Goal: Communication & Community: Answer question/provide support

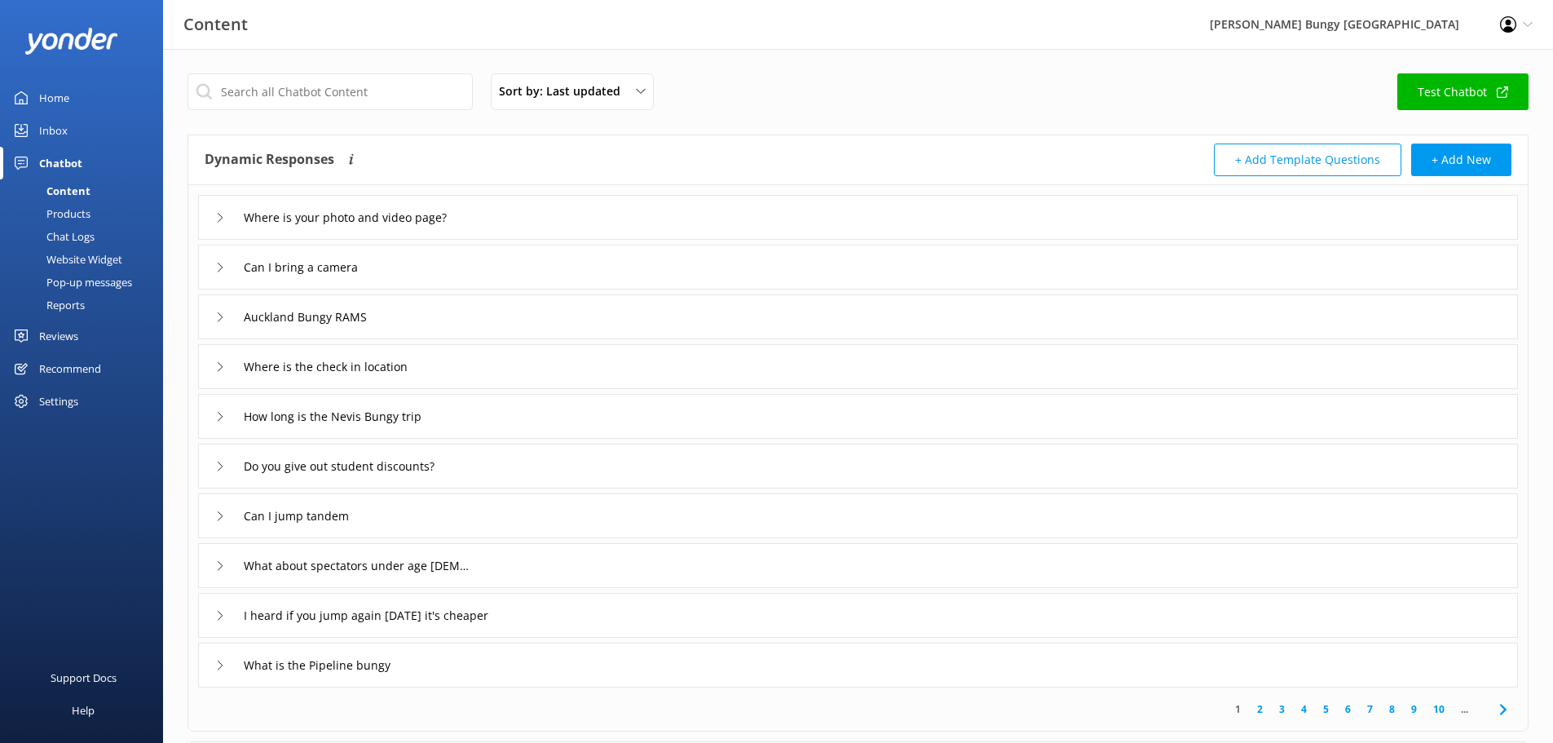
click at [98, 126] on link "Inbox" at bounding box center [81, 130] width 163 height 33
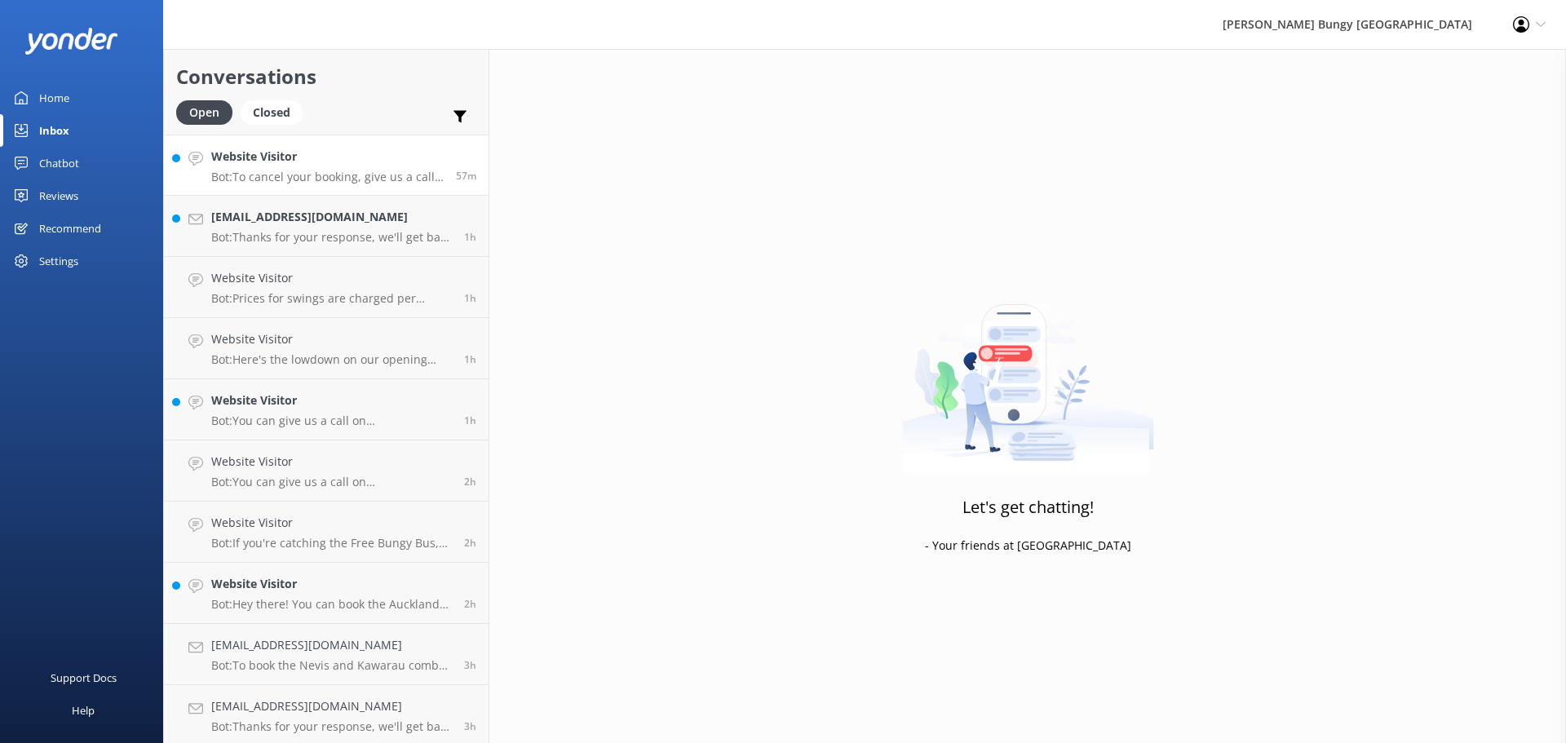
click at [370, 171] on p "Bot: To cancel your booking, give us a call at [PHONE_NUMBER] or [PHONE_NUMBER]…" at bounding box center [327, 177] width 232 height 15
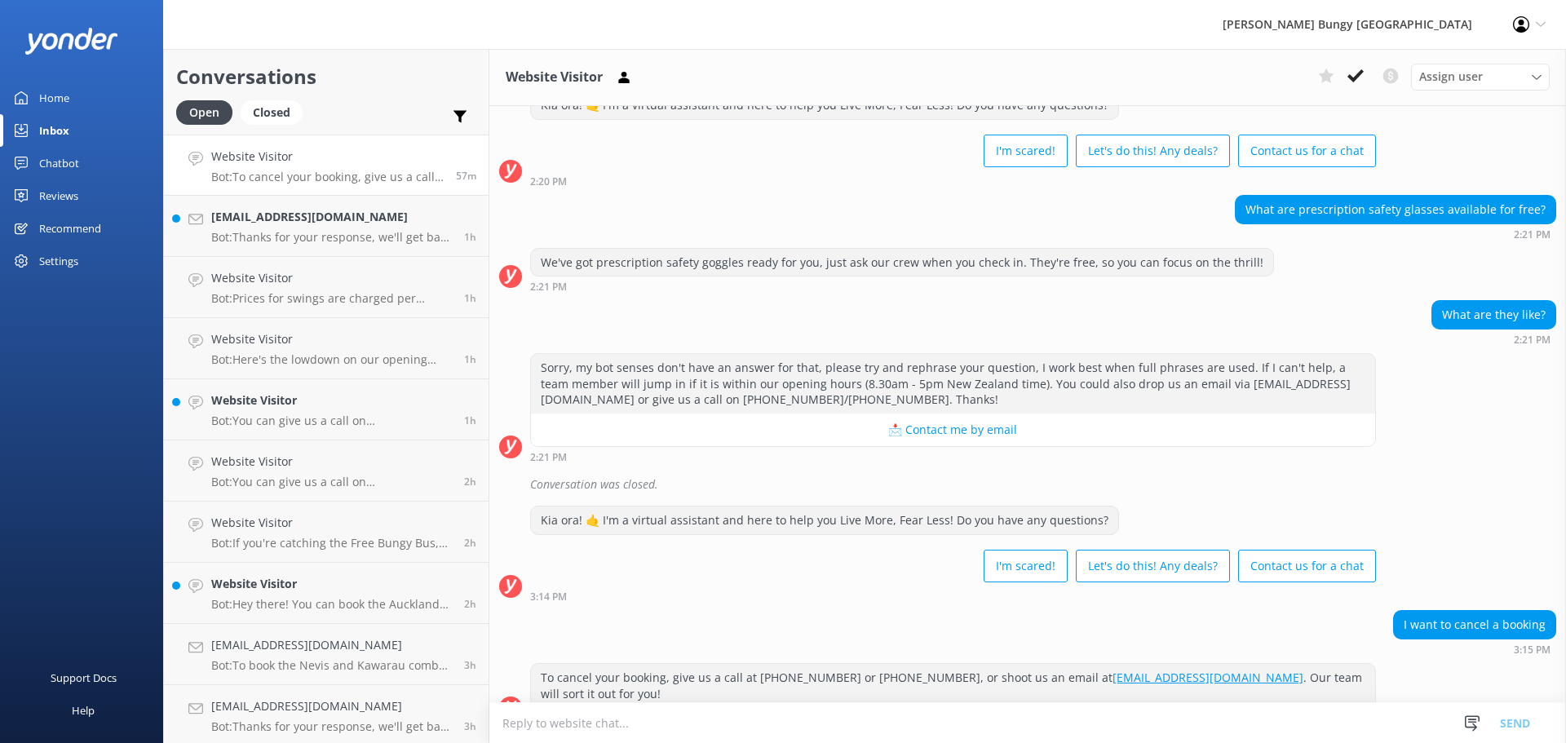
scroll to position [333, 0]
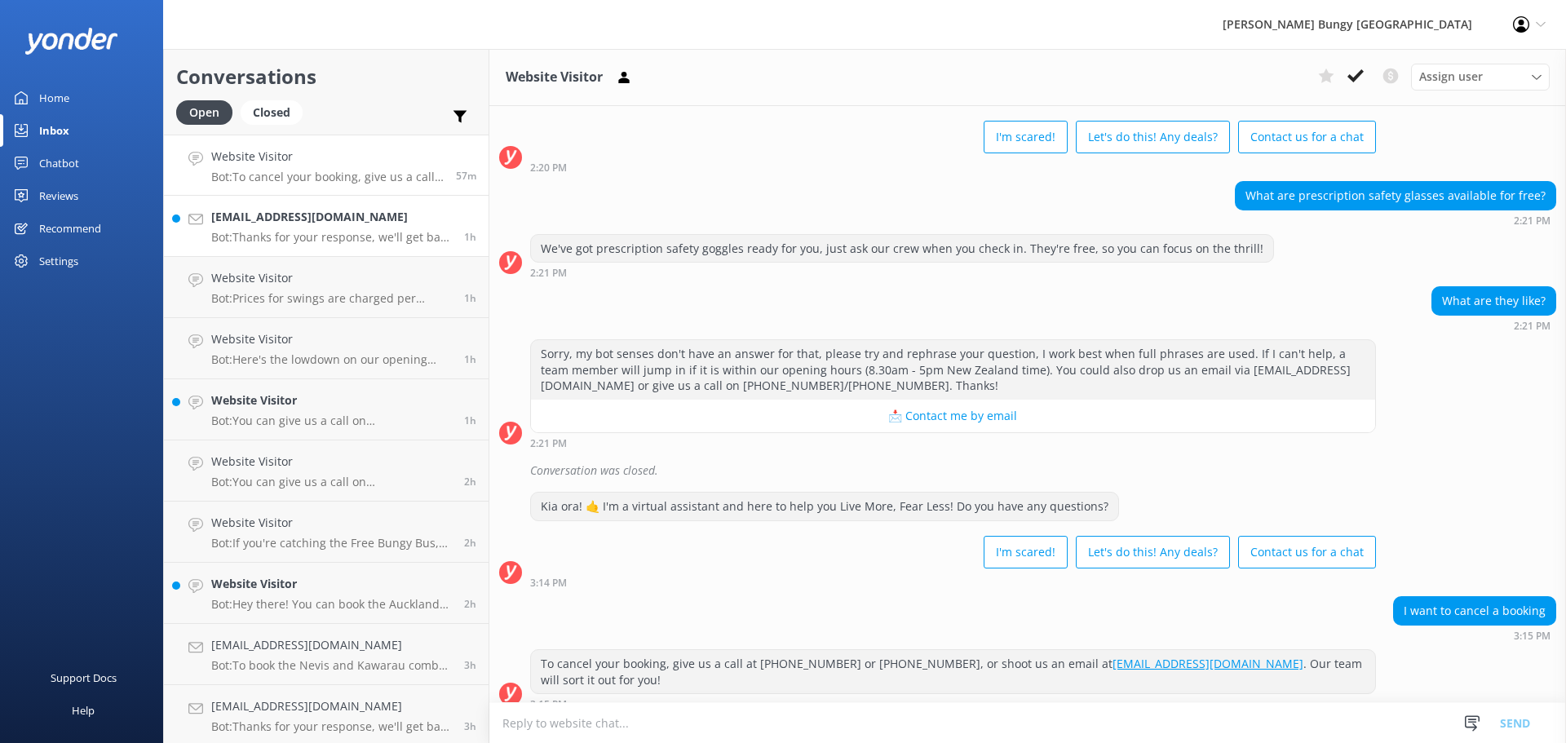
click at [280, 231] on p "Bot: Thanks for your response, we'll get back to you as soon as we can during o…" at bounding box center [331, 237] width 241 height 15
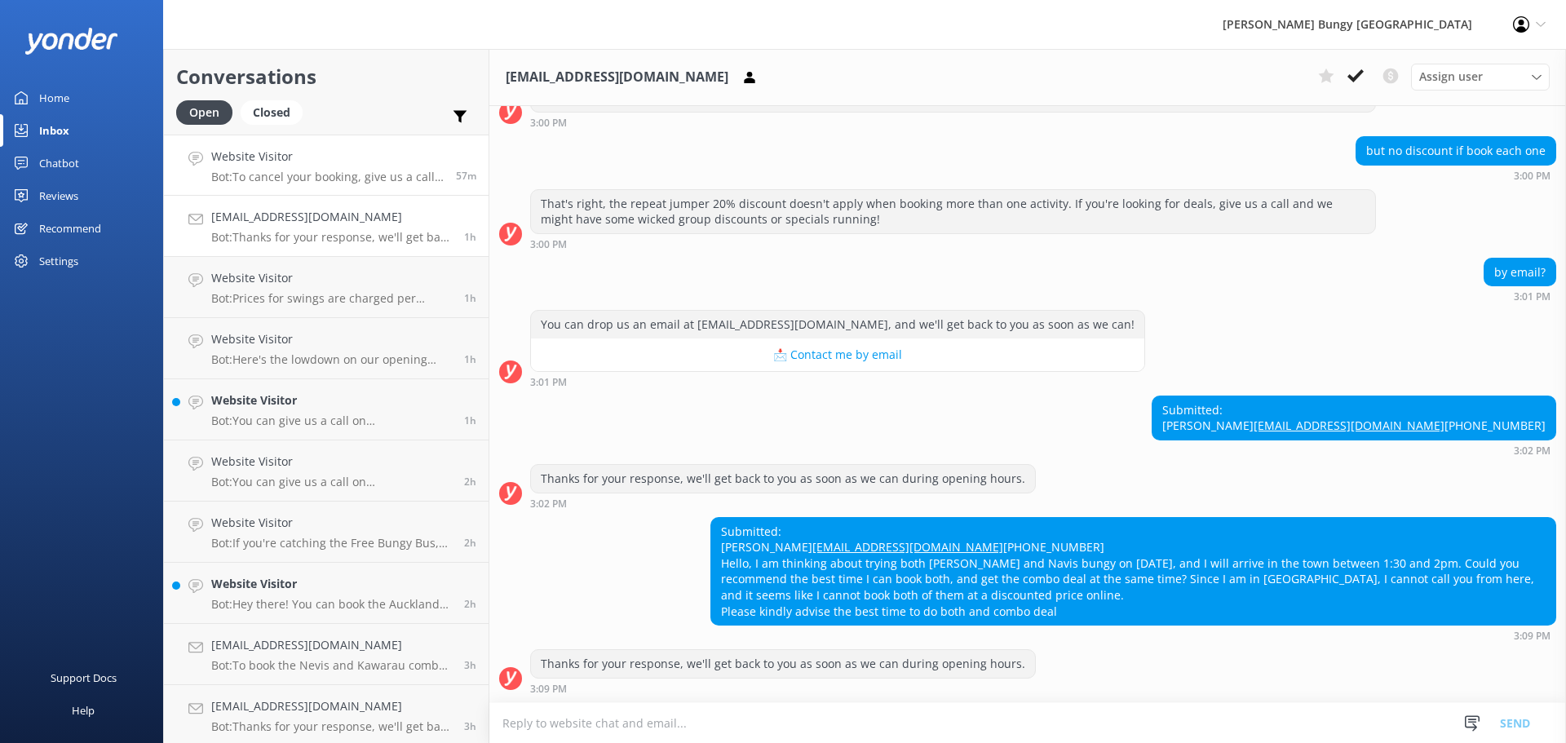
scroll to position [545, 0]
click at [380, 279] on h4 "Website Visitor" at bounding box center [331, 278] width 241 height 18
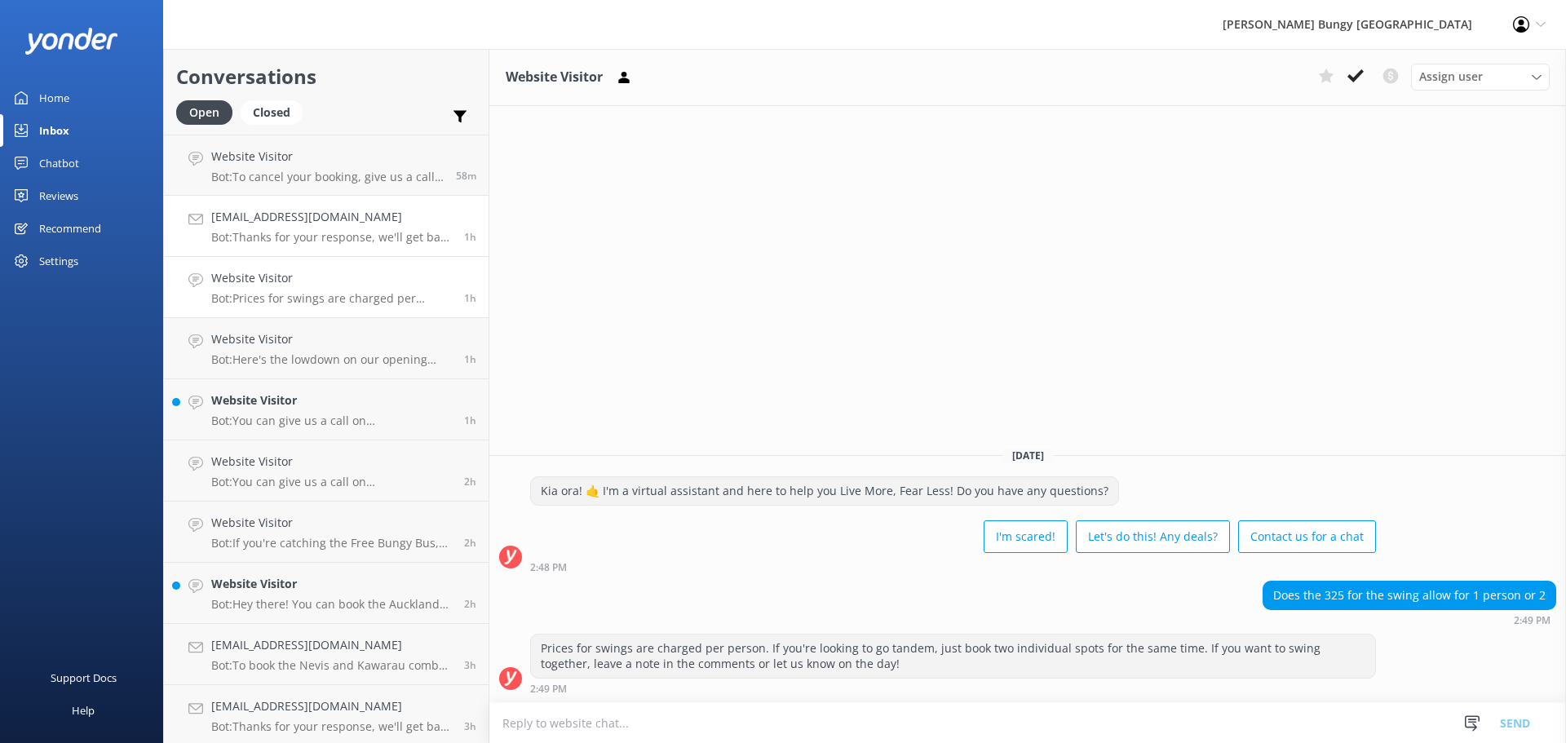
click at [367, 214] on h4 "[EMAIL_ADDRESS][DOMAIN_NAME]" at bounding box center [331, 217] width 241 height 18
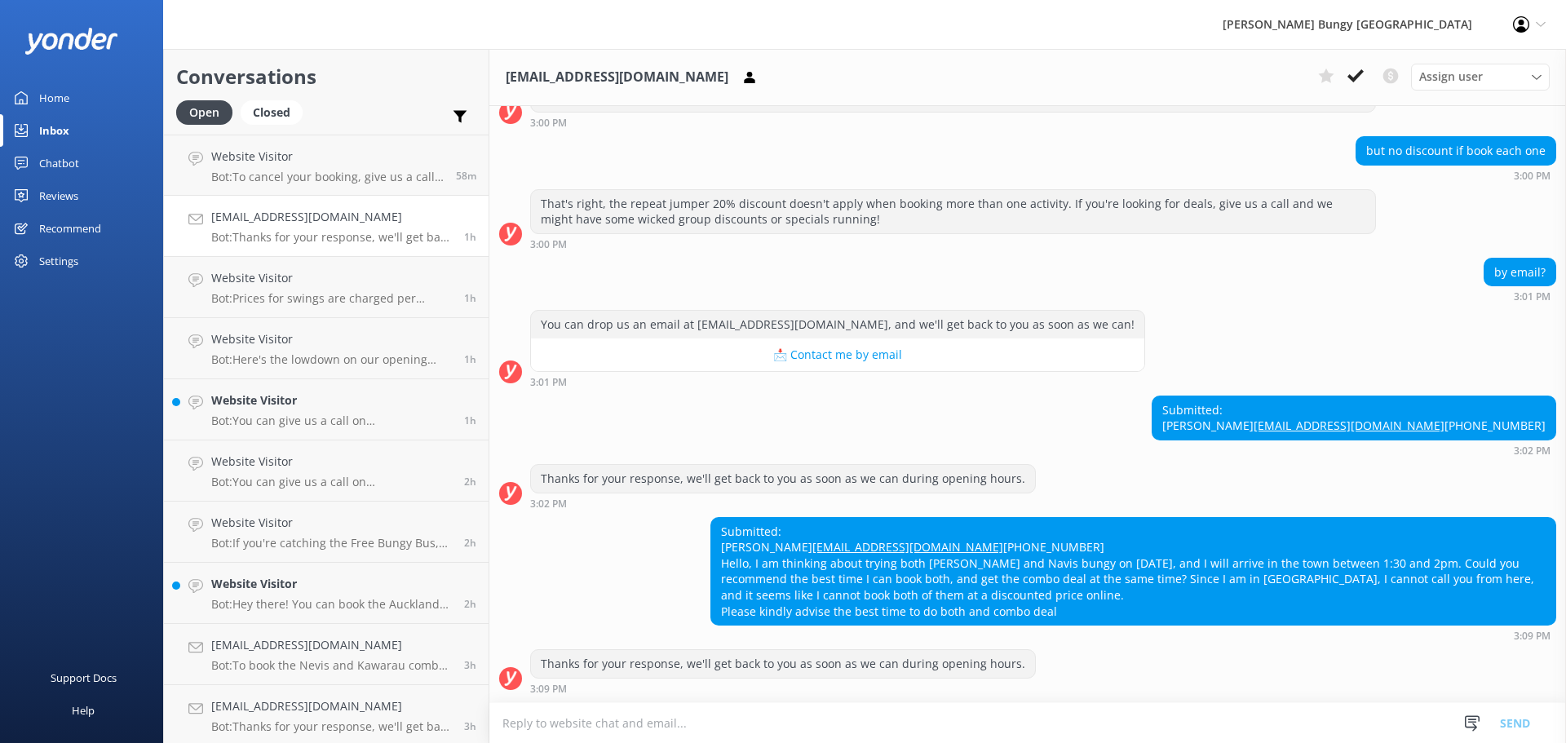
scroll to position [545, 0]
click at [306, 170] on p "Bot: To cancel your booking, give us a call at [PHONE_NUMBER] or [PHONE_NUMBER]…" at bounding box center [327, 177] width 232 height 15
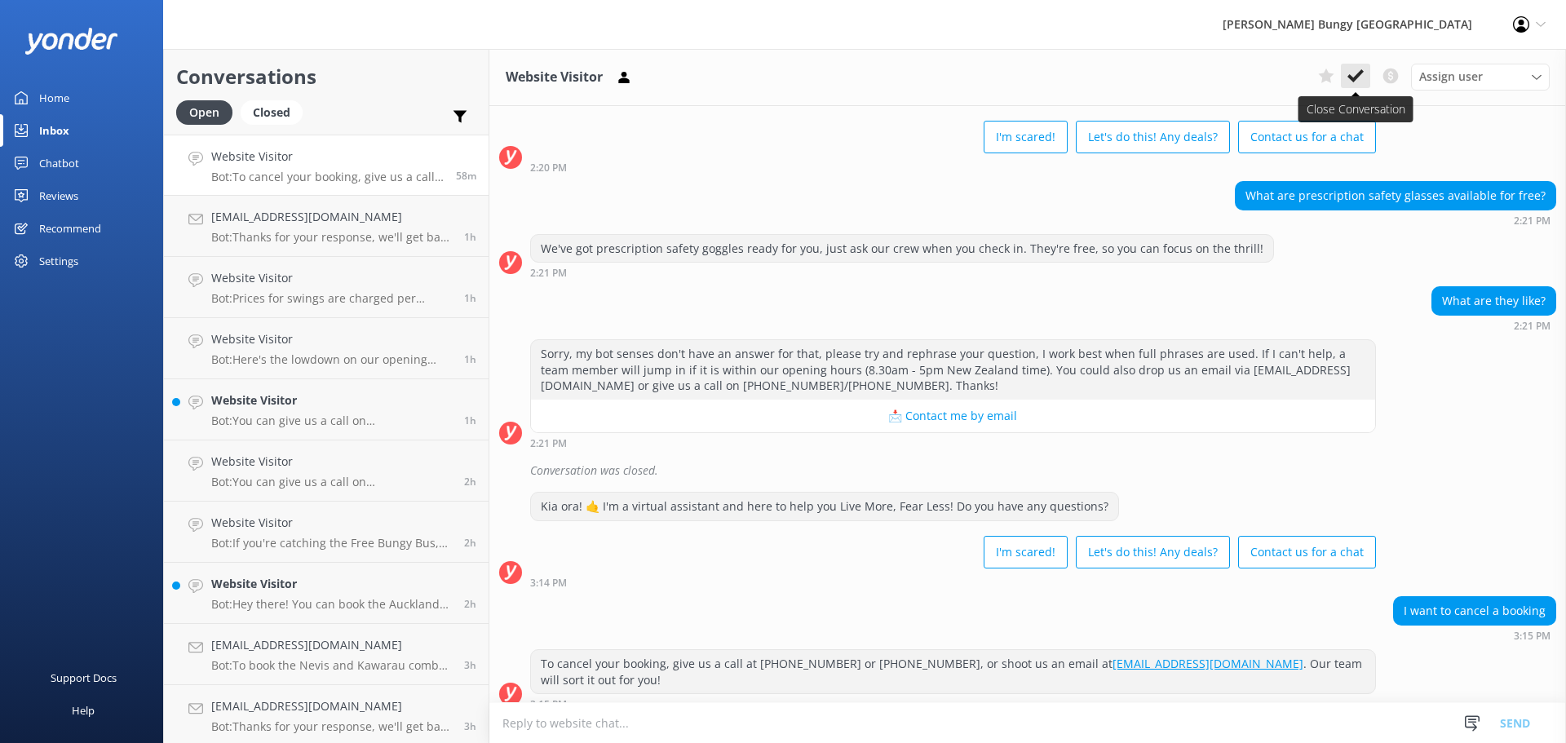
click at [1364, 74] on button at bounding box center [1354, 76] width 29 height 24
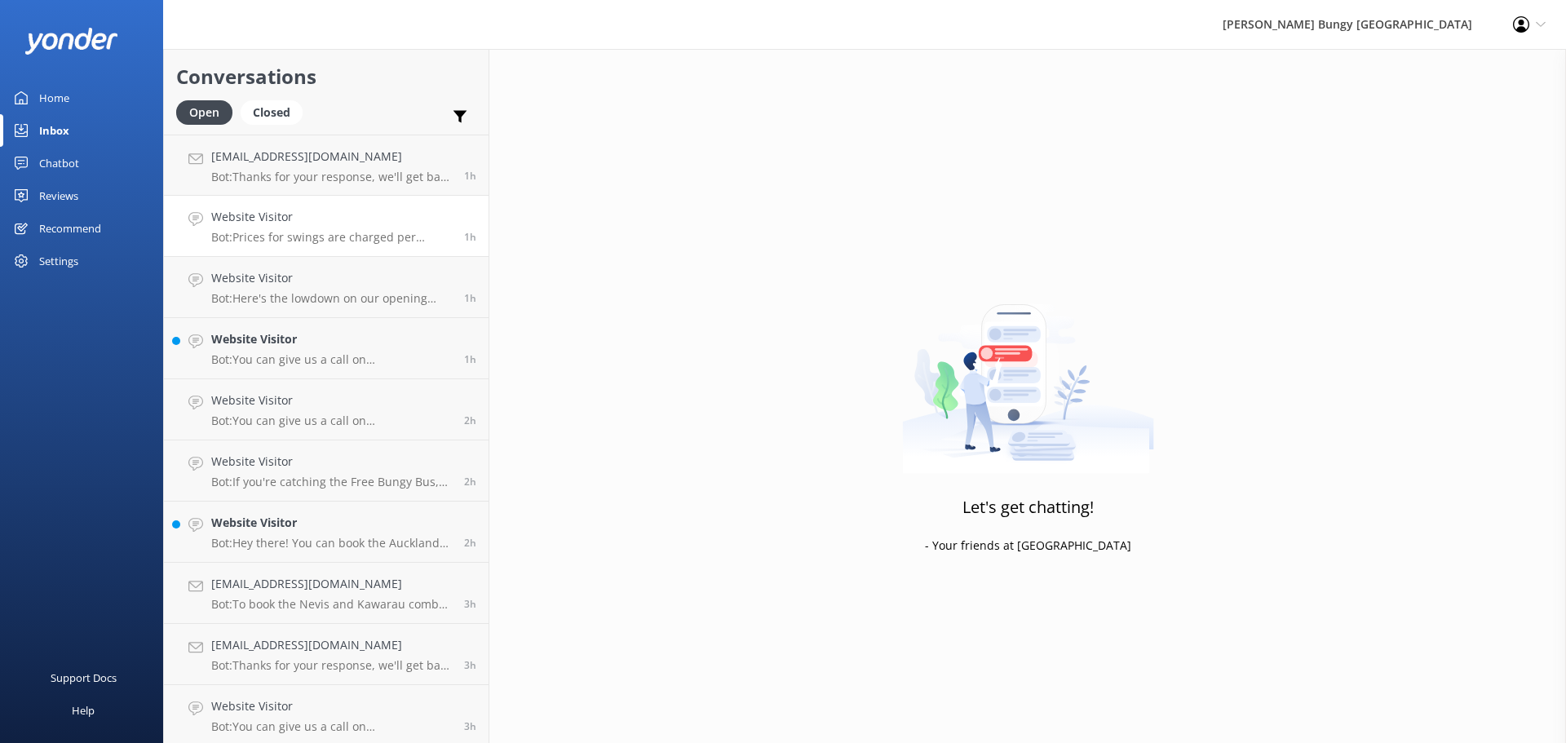
click at [311, 229] on div "Website Visitor Bot: Prices for swings are charged per person. If you're lookin…" at bounding box center [331, 226] width 241 height 36
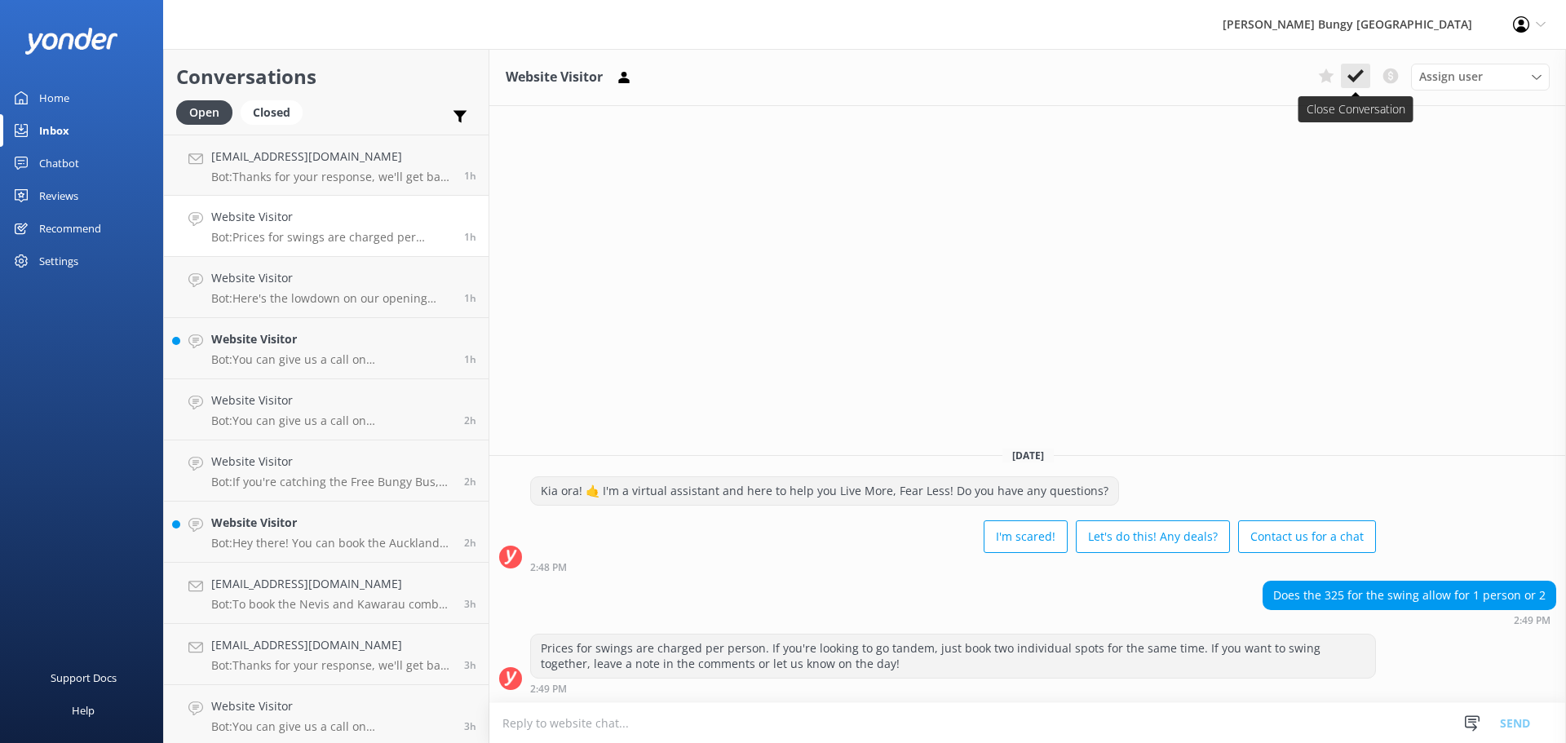
click at [1354, 77] on use at bounding box center [1355, 75] width 16 height 13
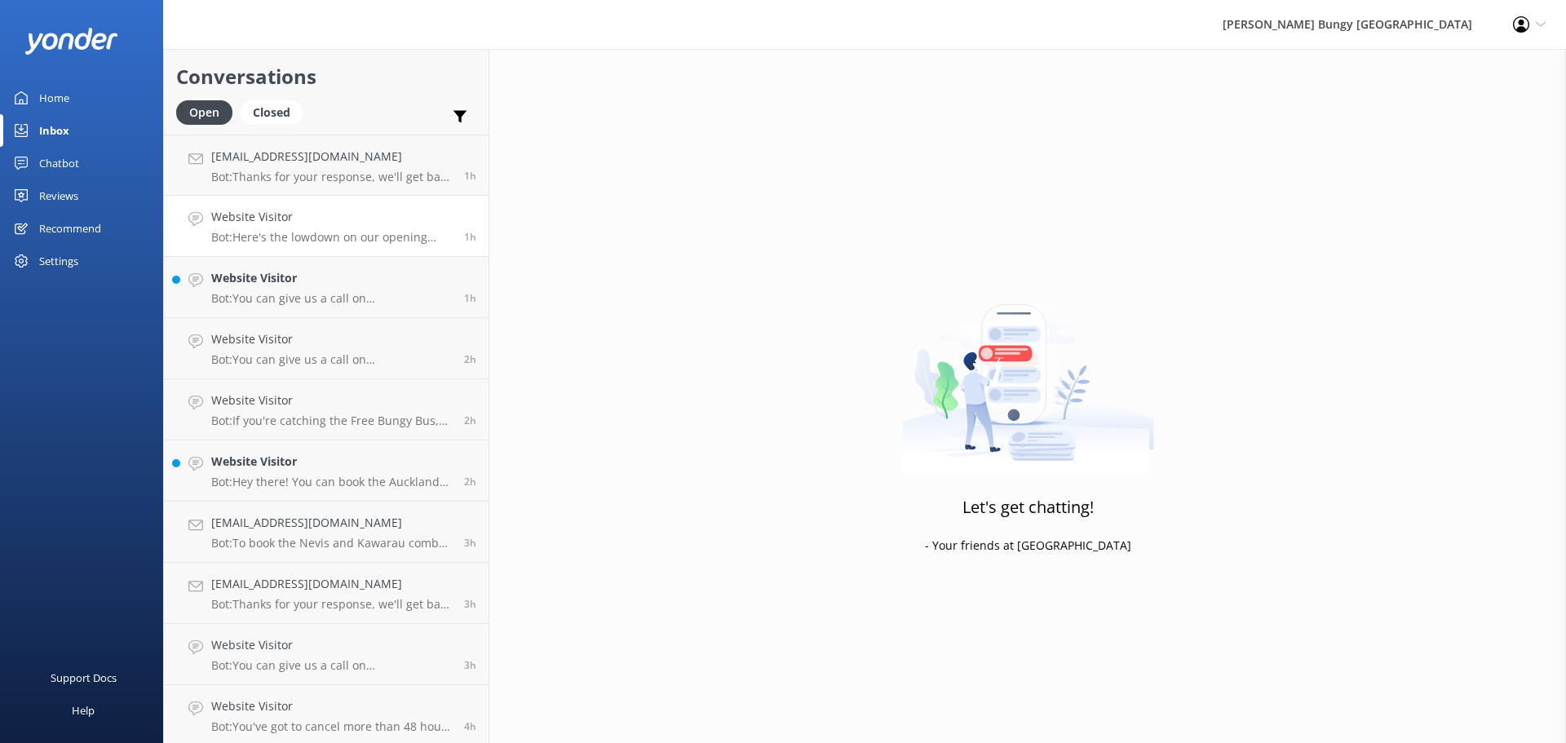
click at [340, 241] on p "Bot: Here's the lowdown on our opening hours: - **Queenstown Reservations Offic…" at bounding box center [331, 237] width 241 height 15
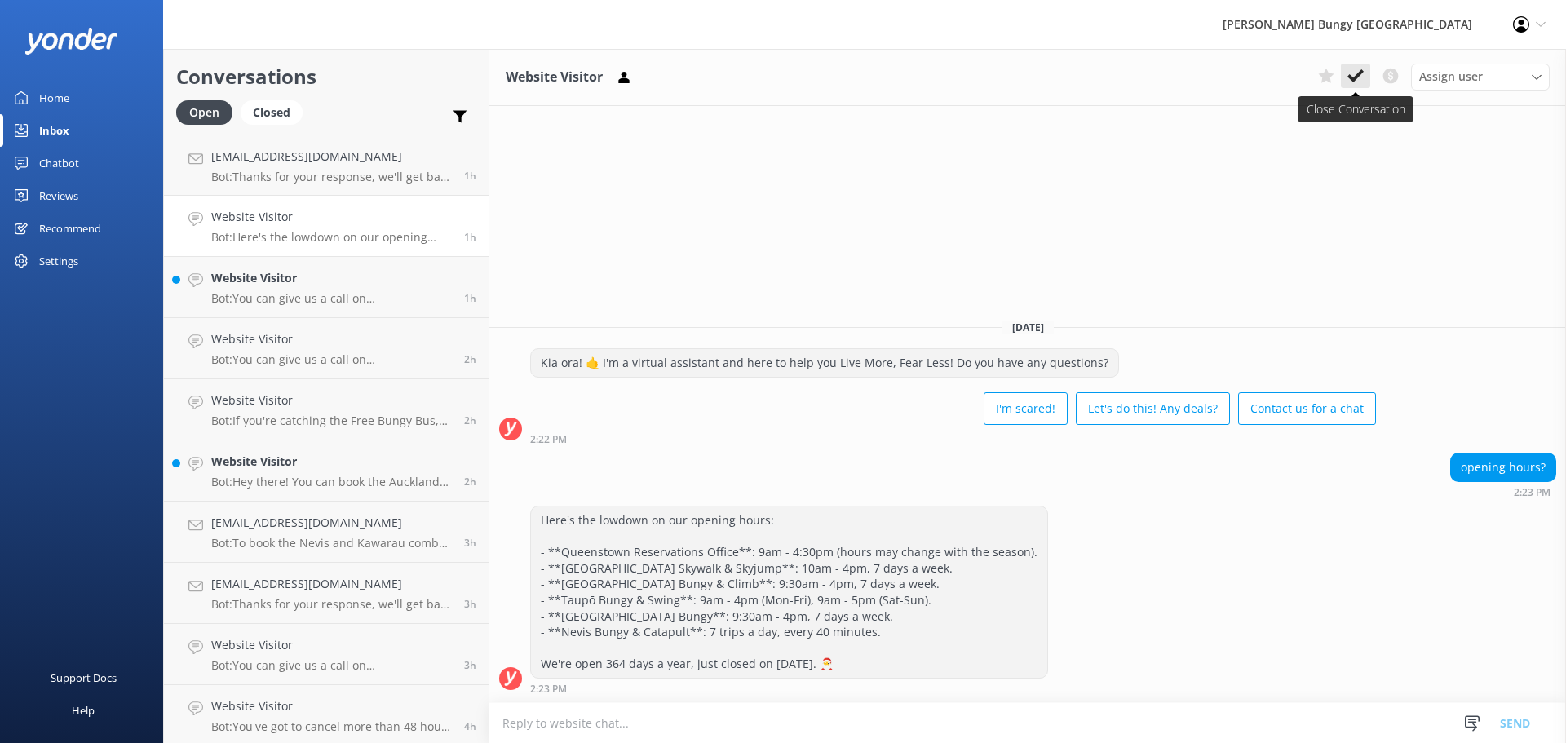
click at [1360, 82] on icon at bounding box center [1355, 76] width 16 height 16
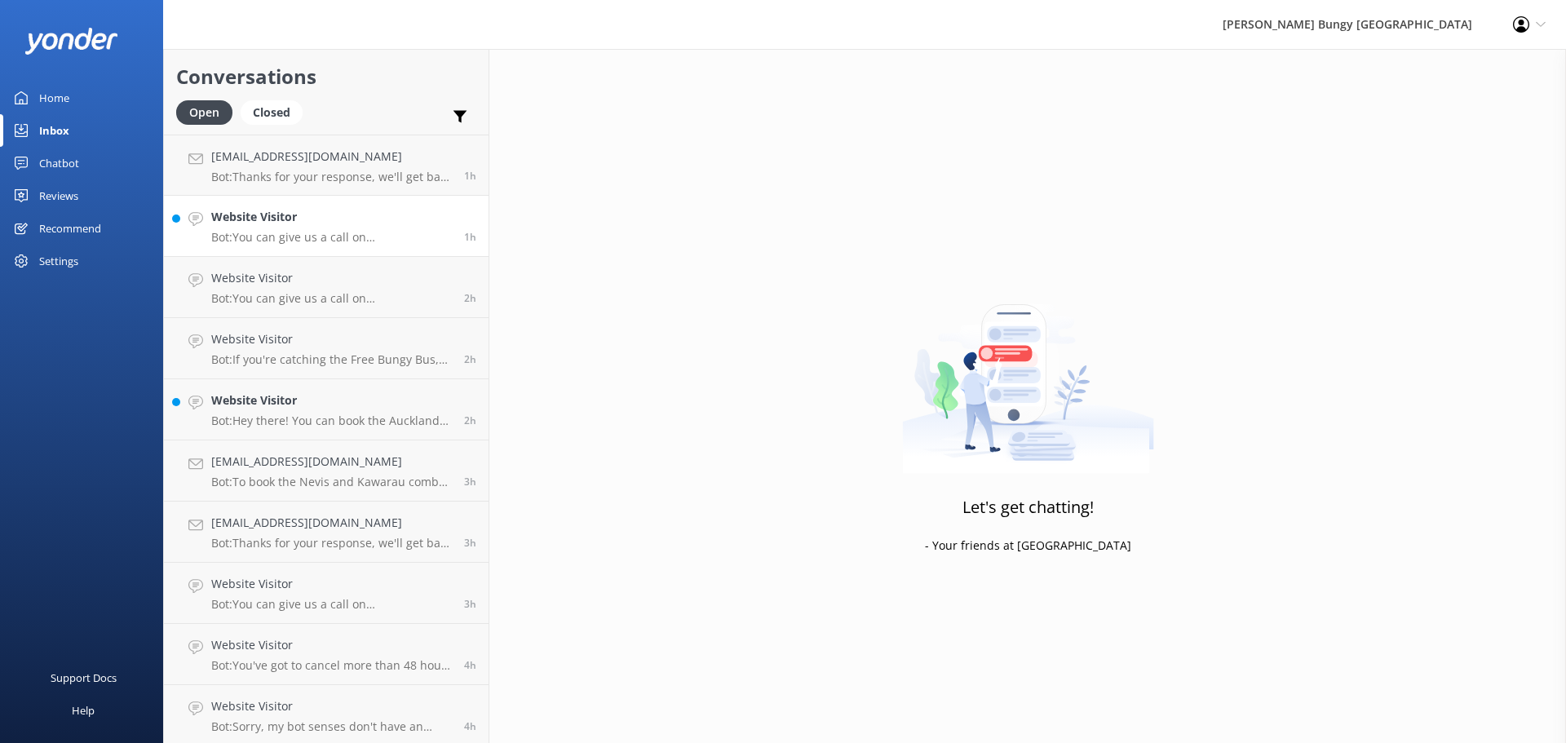
click at [362, 244] on p "Bot: You can give us a call on [PHONE_NUMBER] or [PHONE_NUMBER] to chat with a …" at bounding box center [331, 237] width 241 height 15
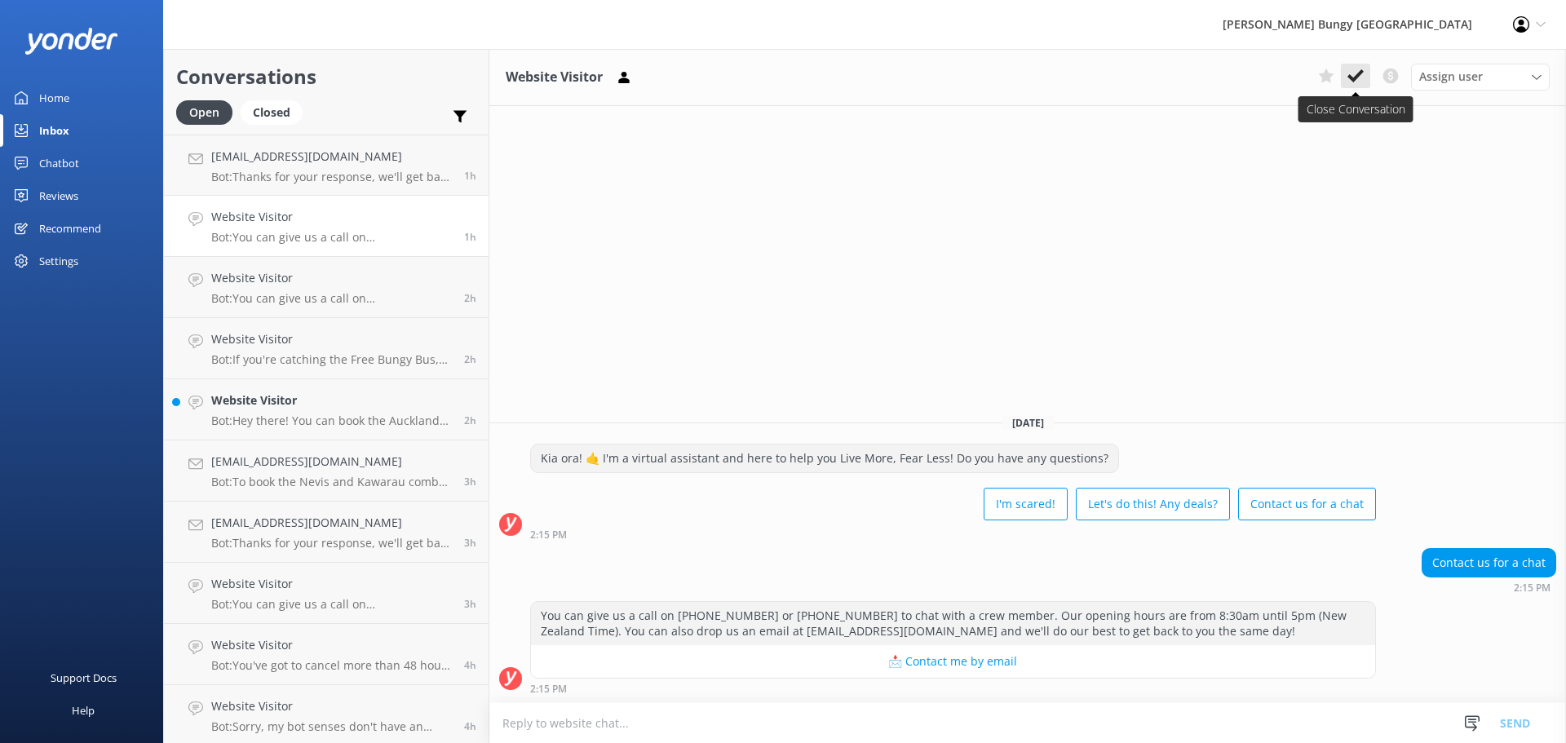
click at [1367, 73] on button at bounding box center [1354, 76] width 29 height 24
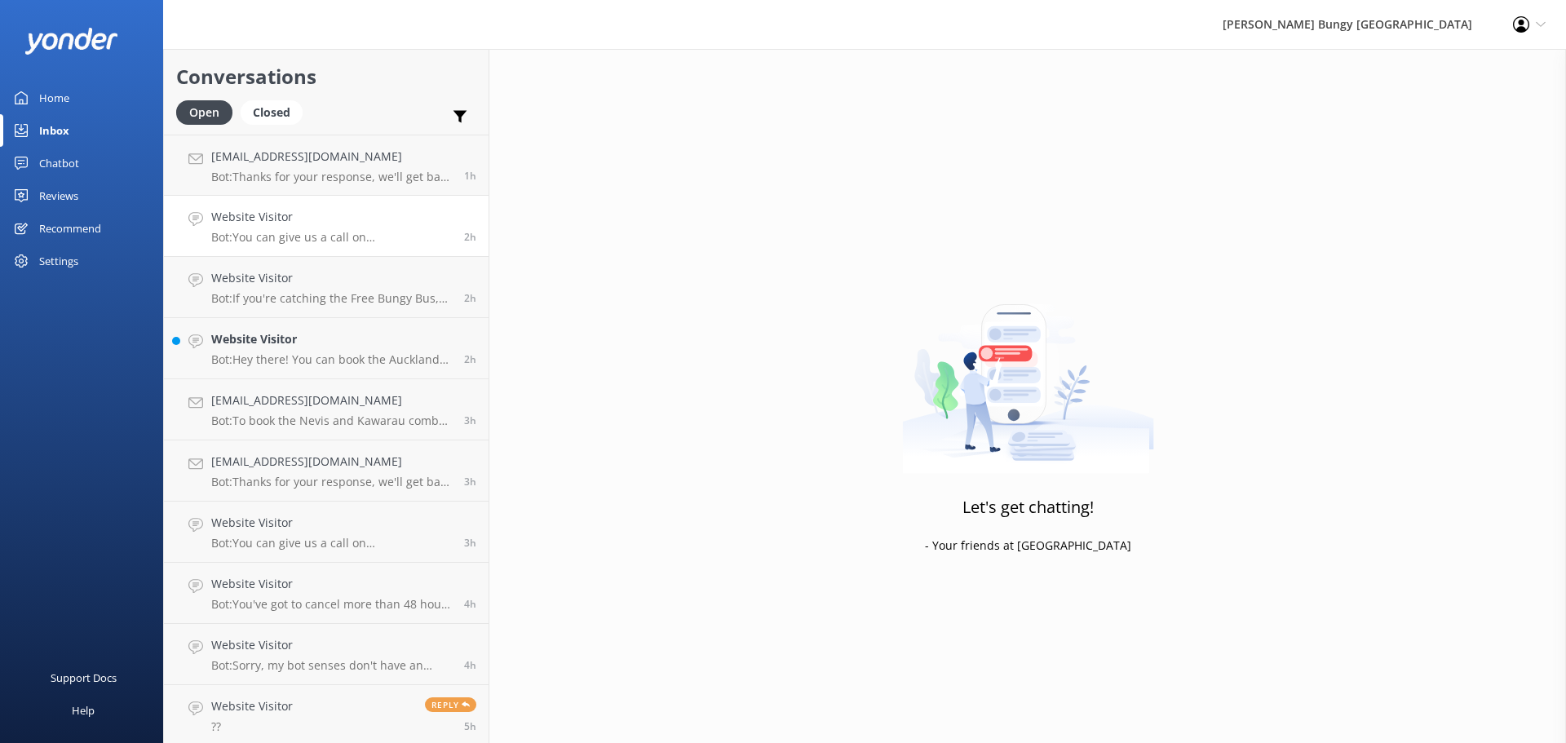
click at [389, 225] on h4 "Website Visitor" at bounding box center [331, 217] width 241 height 18
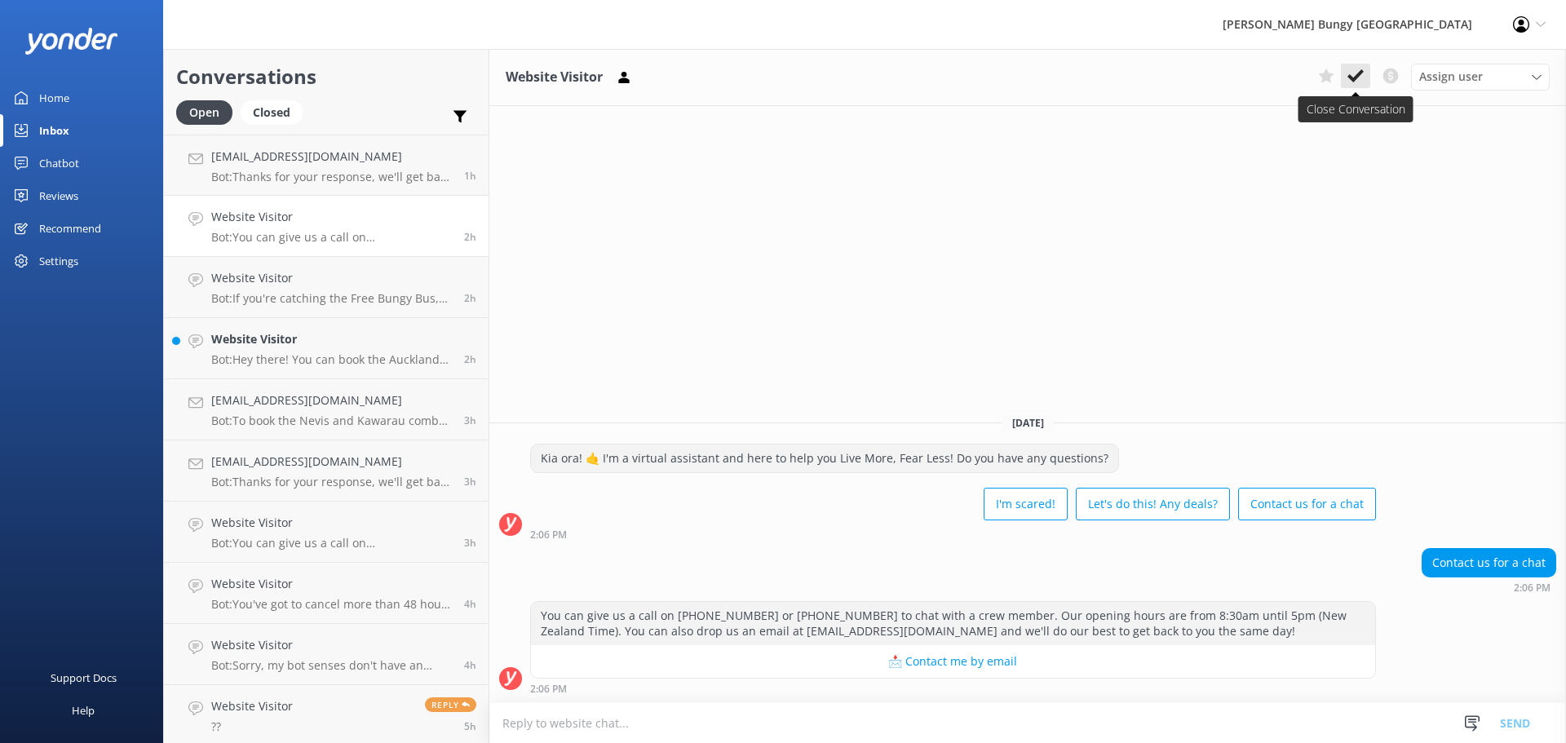
click at [1354, 73] on icon at bounding box center [1355, 76] width 16 height 16
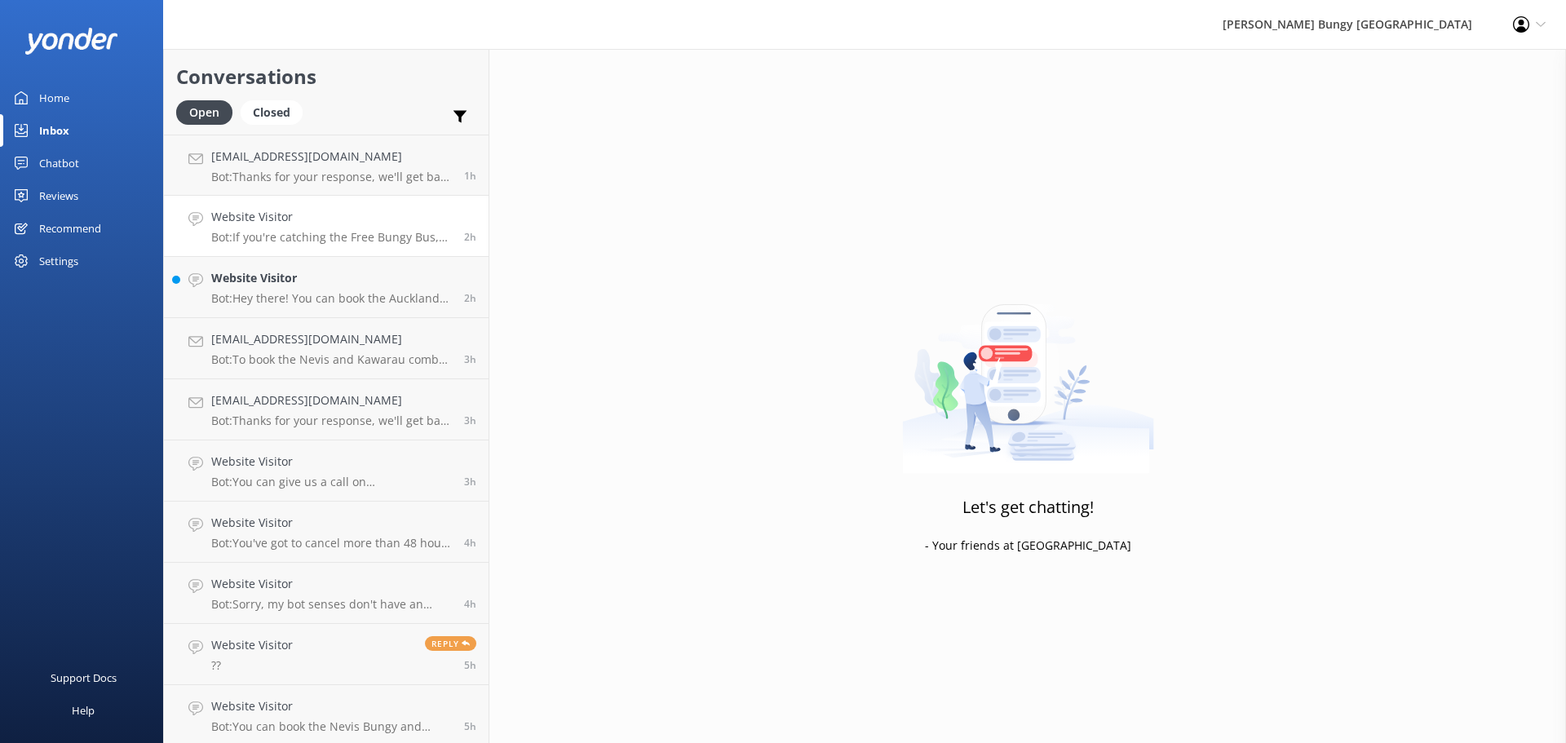
click at [384, 240] on p "Bot: If you're catching the Free Bungy Bus, rock up 30 minutes before the bus d…" at bounding box center [331, 237] width 241 height 15
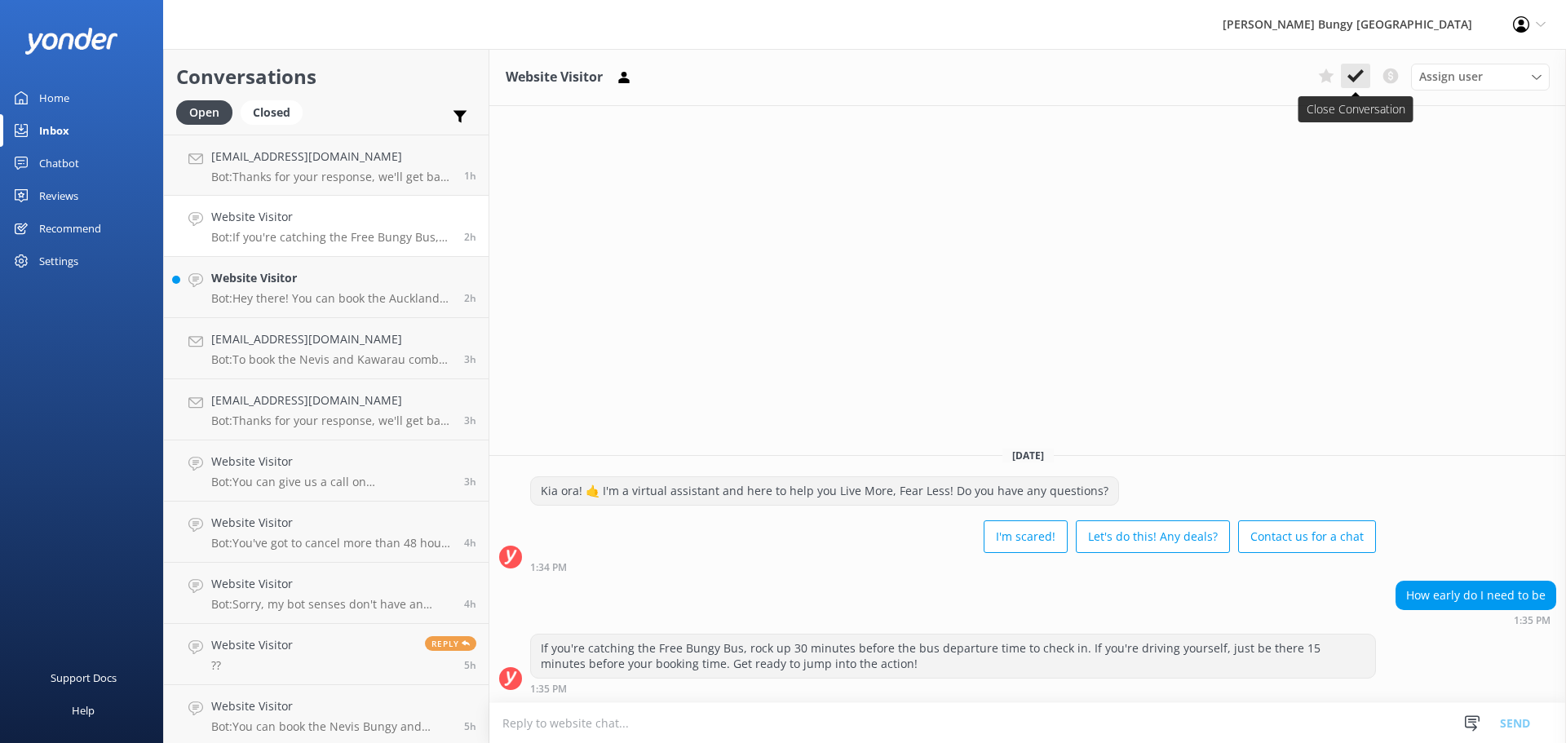
click at [1349, 69] on icon at bounding box center [1355, 76] width 16 height 16
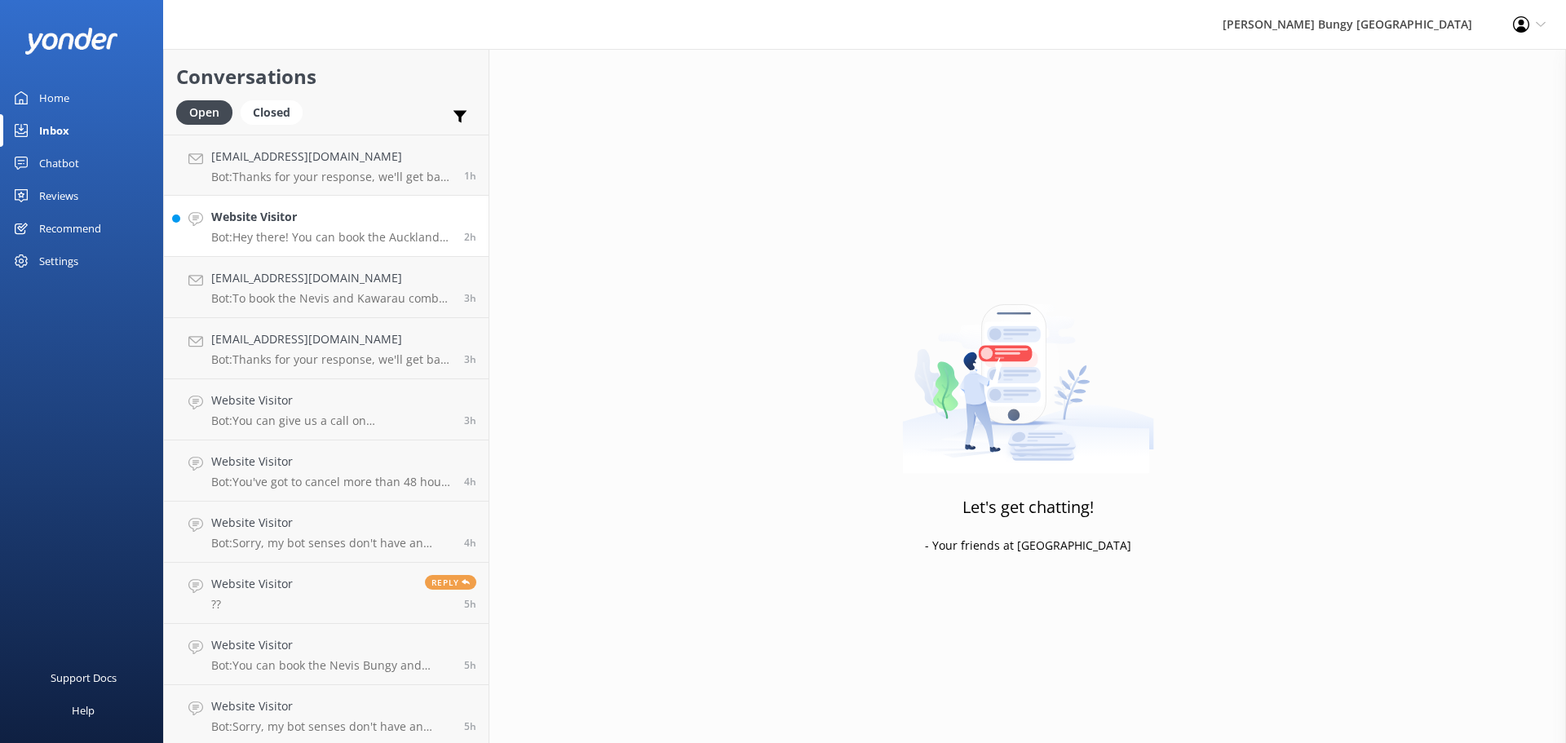
click at [333, 242] on p "Bot: Hey there! You can book the Auckland Bridge Bungy online at [URL][DOMAIN_N…" at bounding box center [331, 237] width 241 height 15
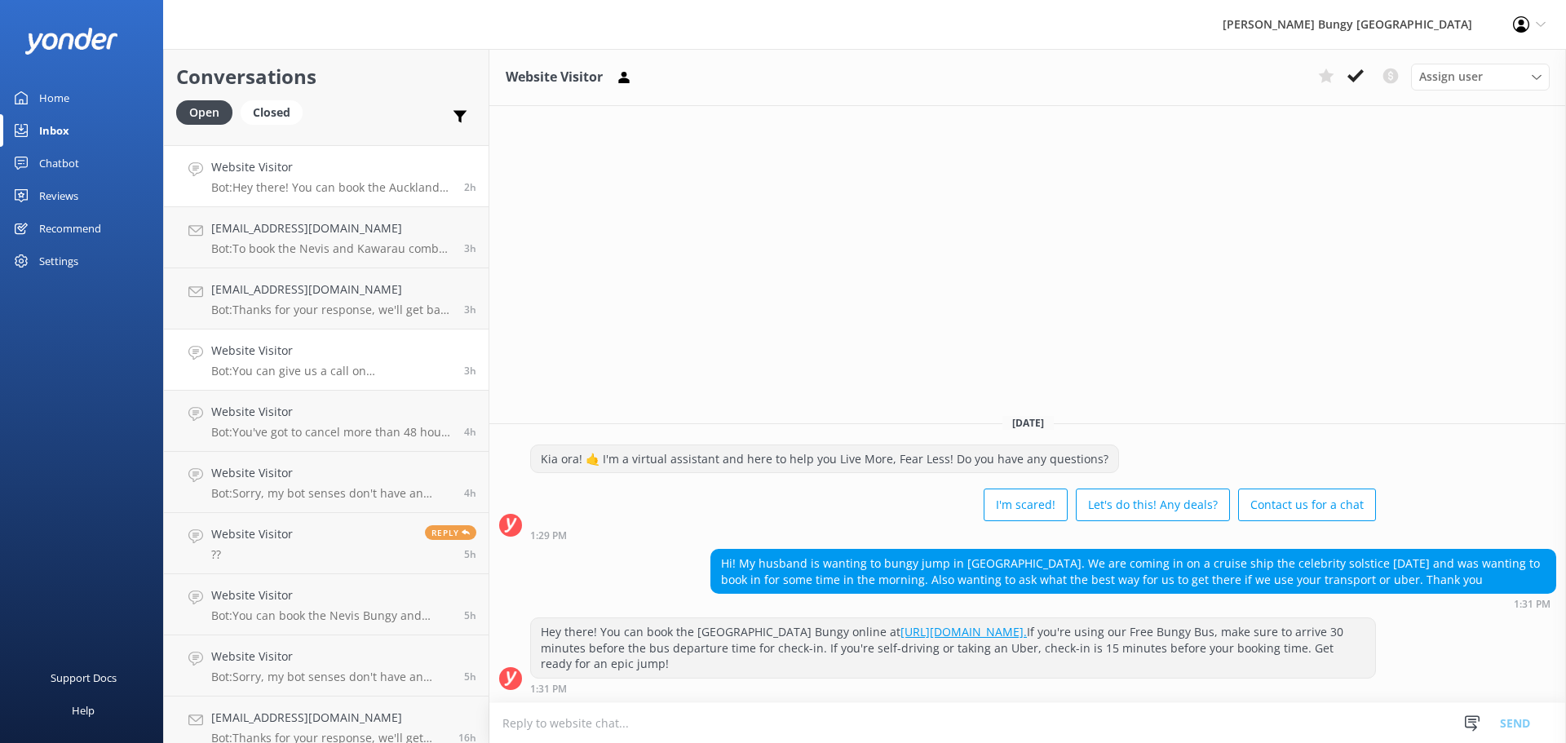
scroll to position [64, 0]
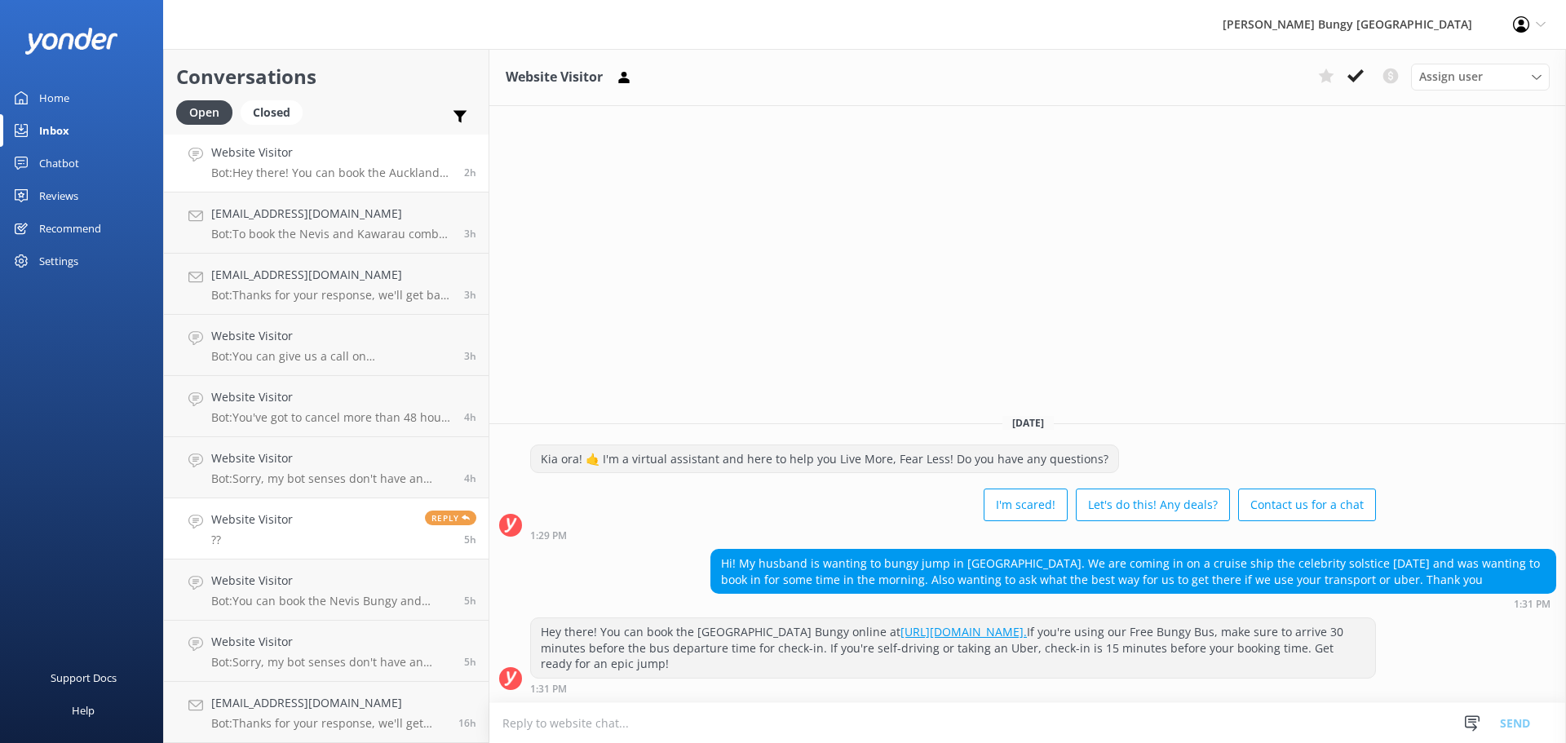
click at [318, 541] on link "Website Visitor ?? Reply 5h" at bounding box center [326, 528] width 325 height 61
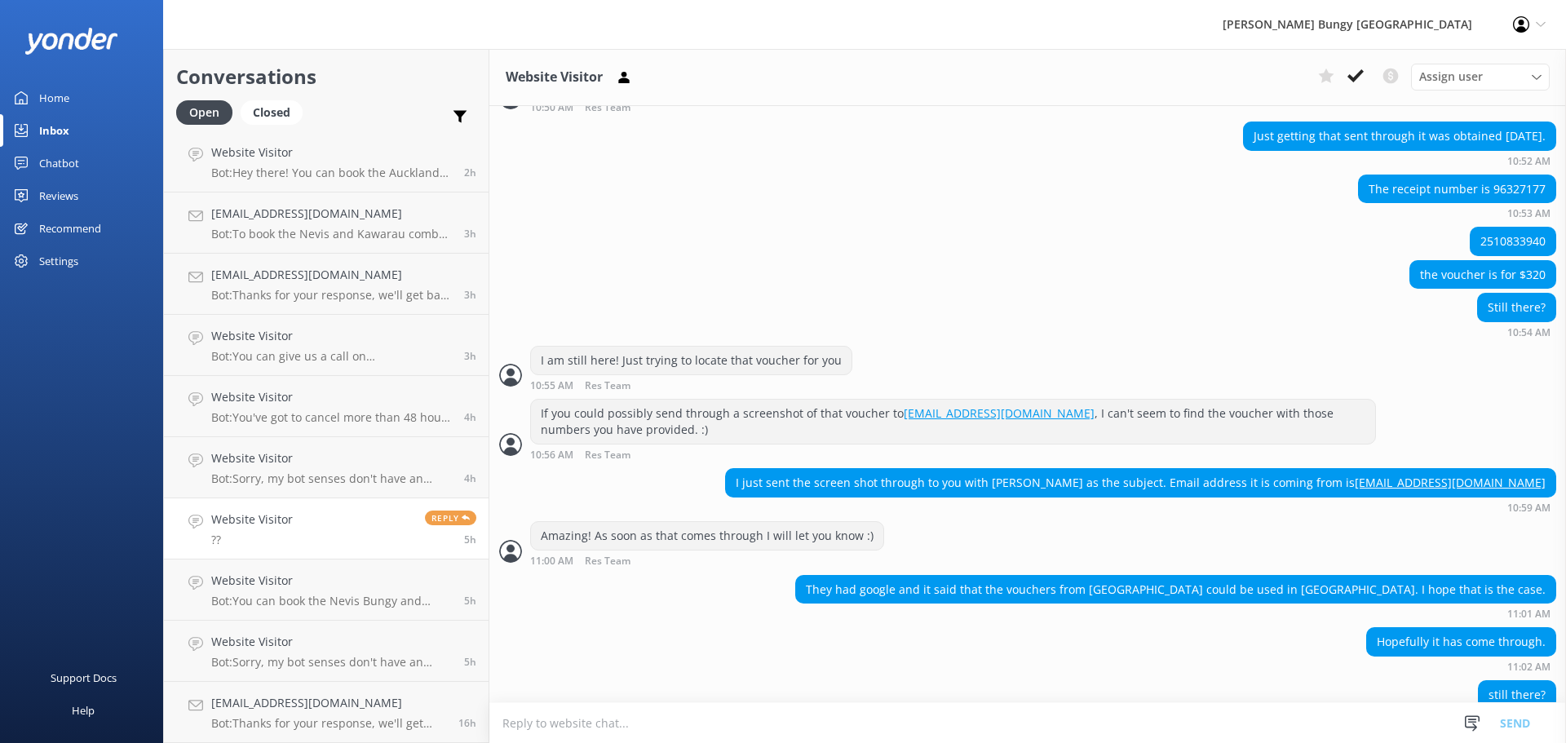
scroll to position [1025, 0]
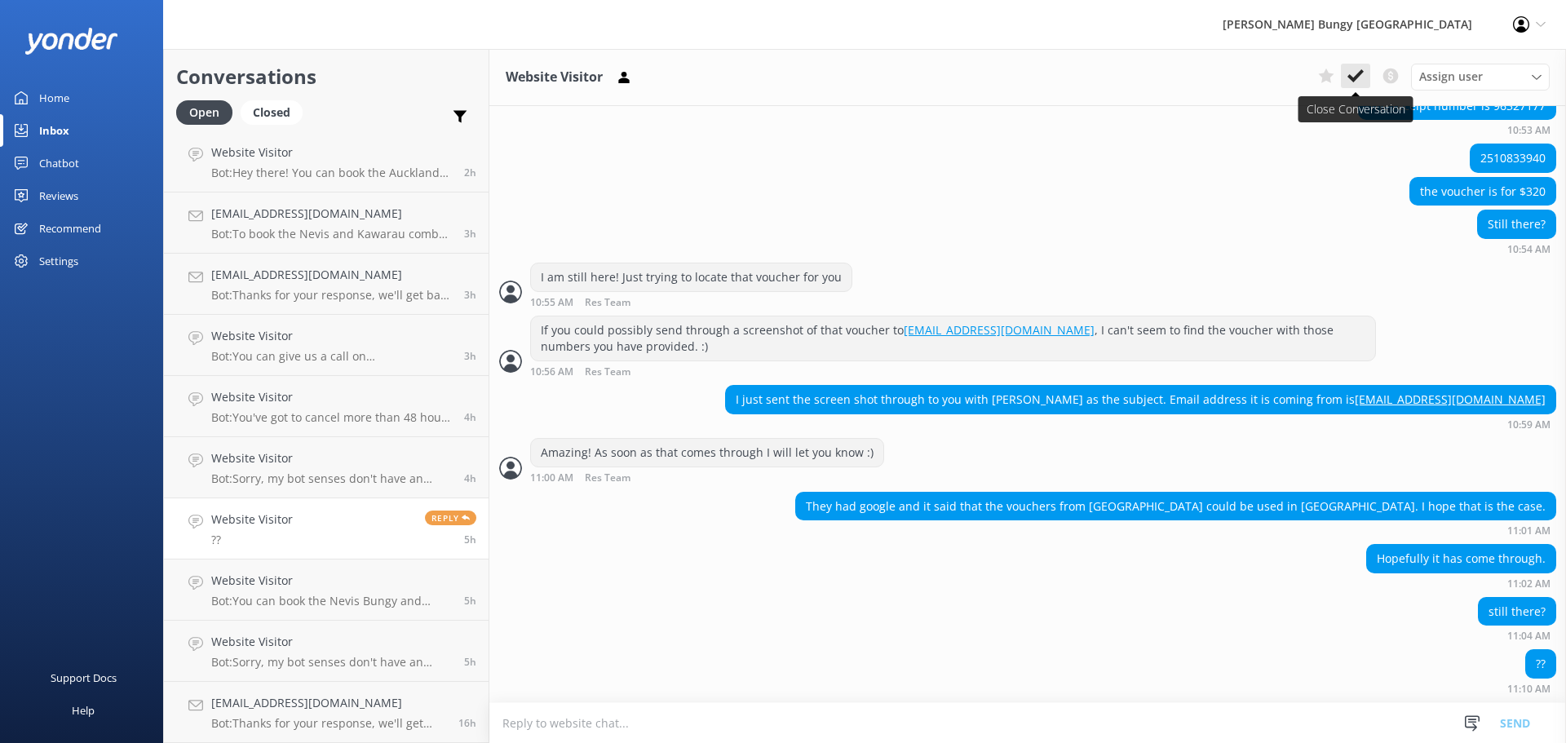
click at [1358, 72] on icon at bounding box center [1355, 76] width 16 height 16
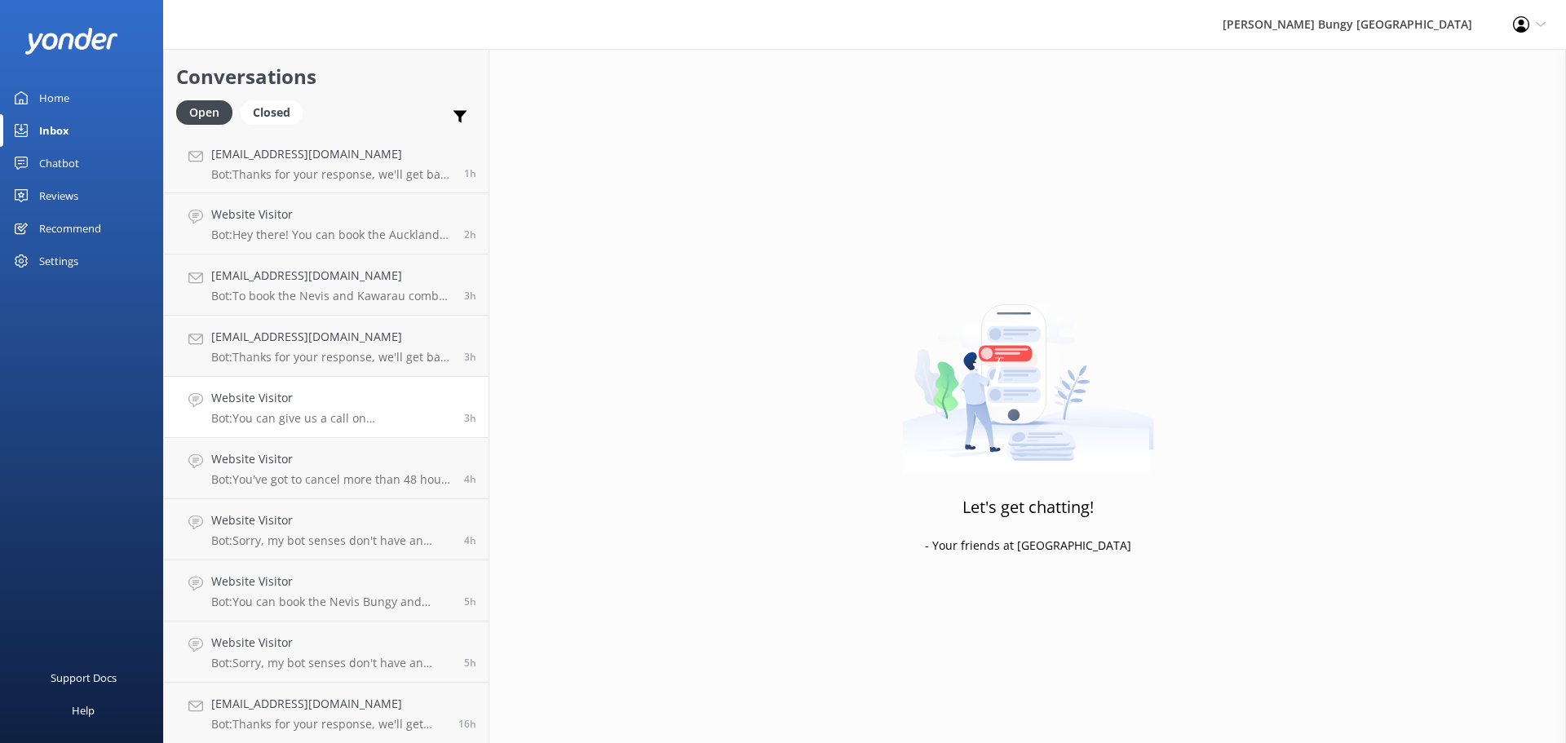
scroll to position [3, 0]
click at [354, 242] on link "Website Visitor Bot: Hey there! You can book the Auckland Bridge Bungy online a…" at bounding box center [326, 222] width 325 height 61
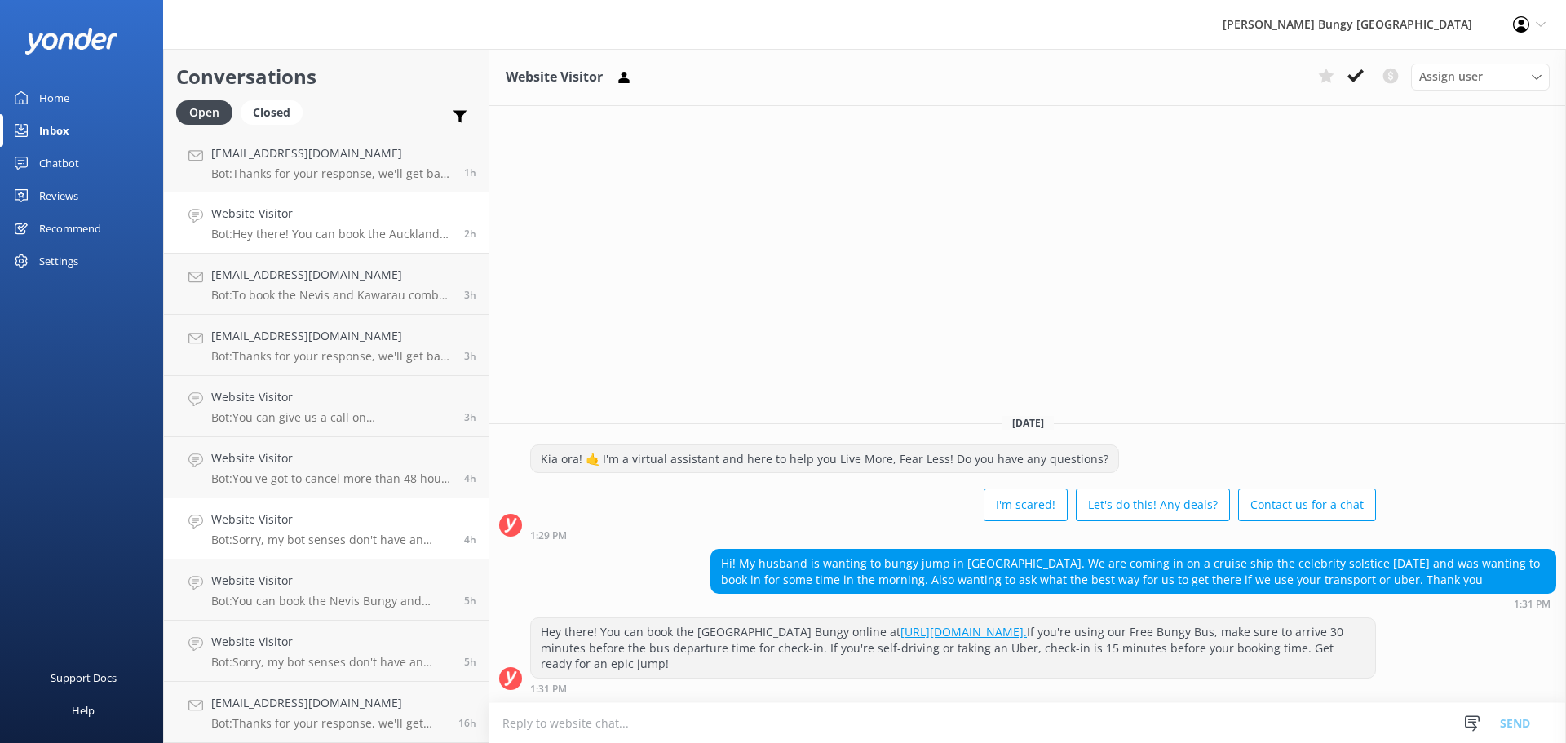
click at [410, 539] on p "Bot: Sorry, my bot senses don't have an answer for that, please try and rephras…" at bounding box center [331, 539] width 241 height 15
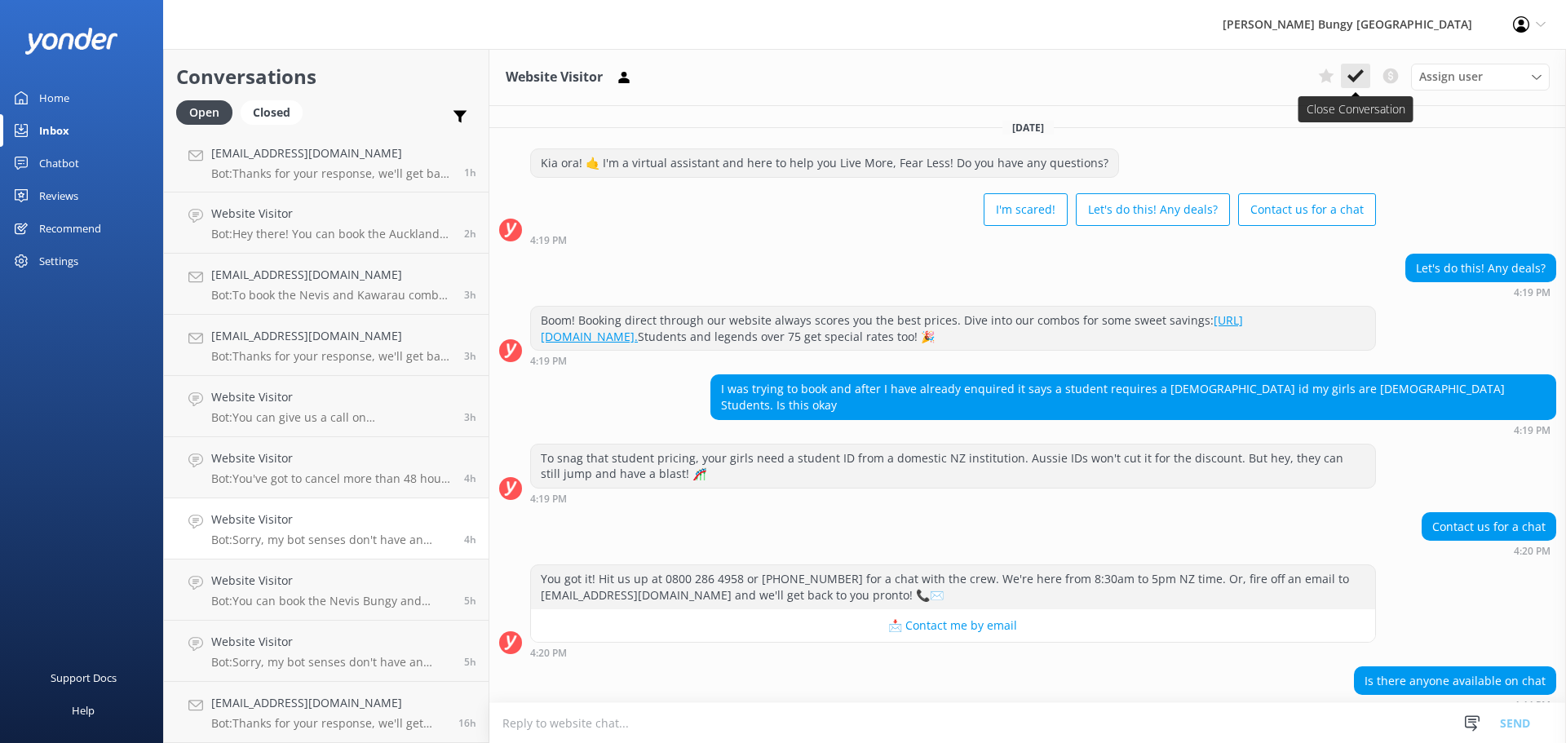
click at [1351, 73] on icon at bounding box center [1355, 76] width 16 height 16
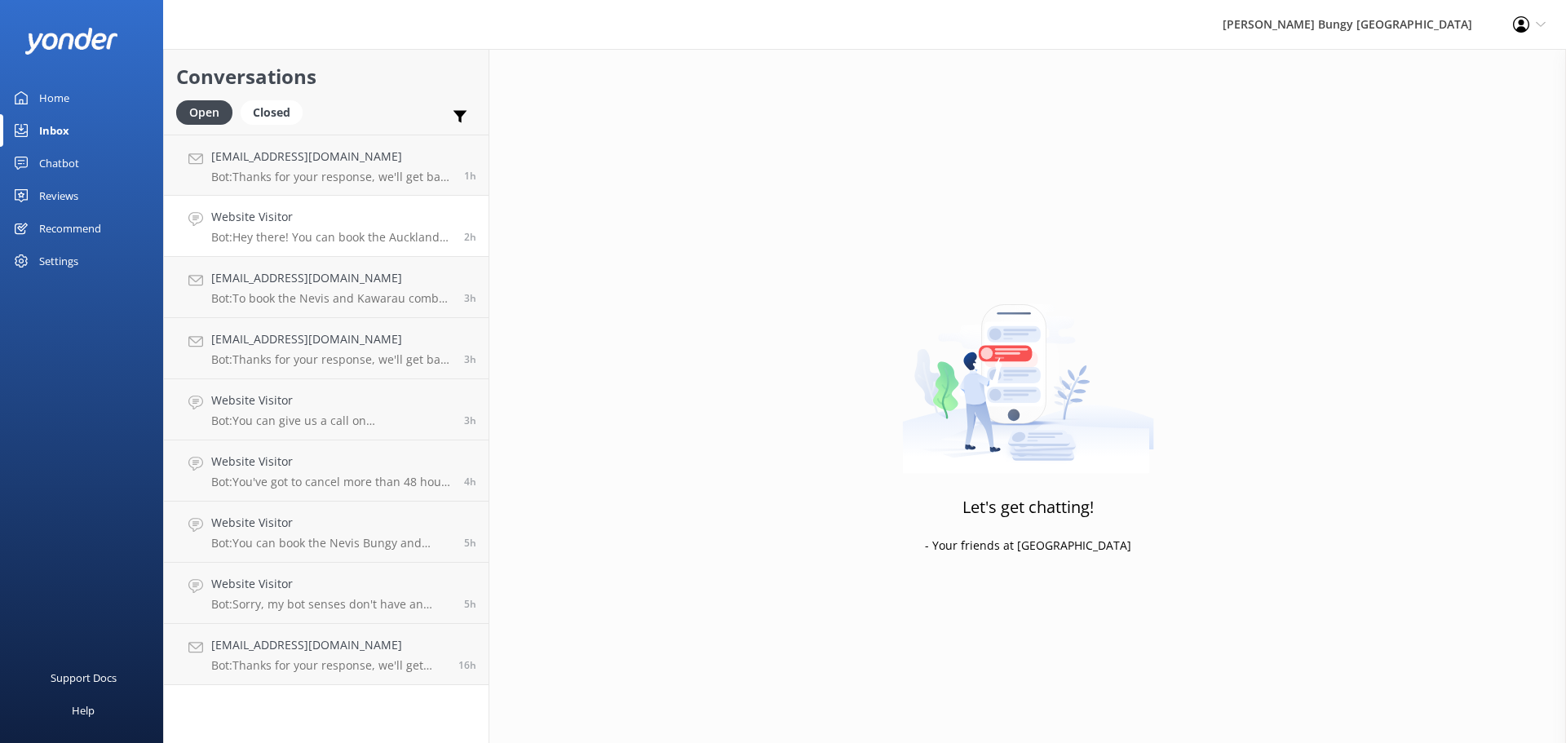
click at [347, 229] on div "Website Visitor Bot: Hey there! You can book the Auckland Bridge Bungy online a…" at bounding box center [331, 226] width 241 height 36
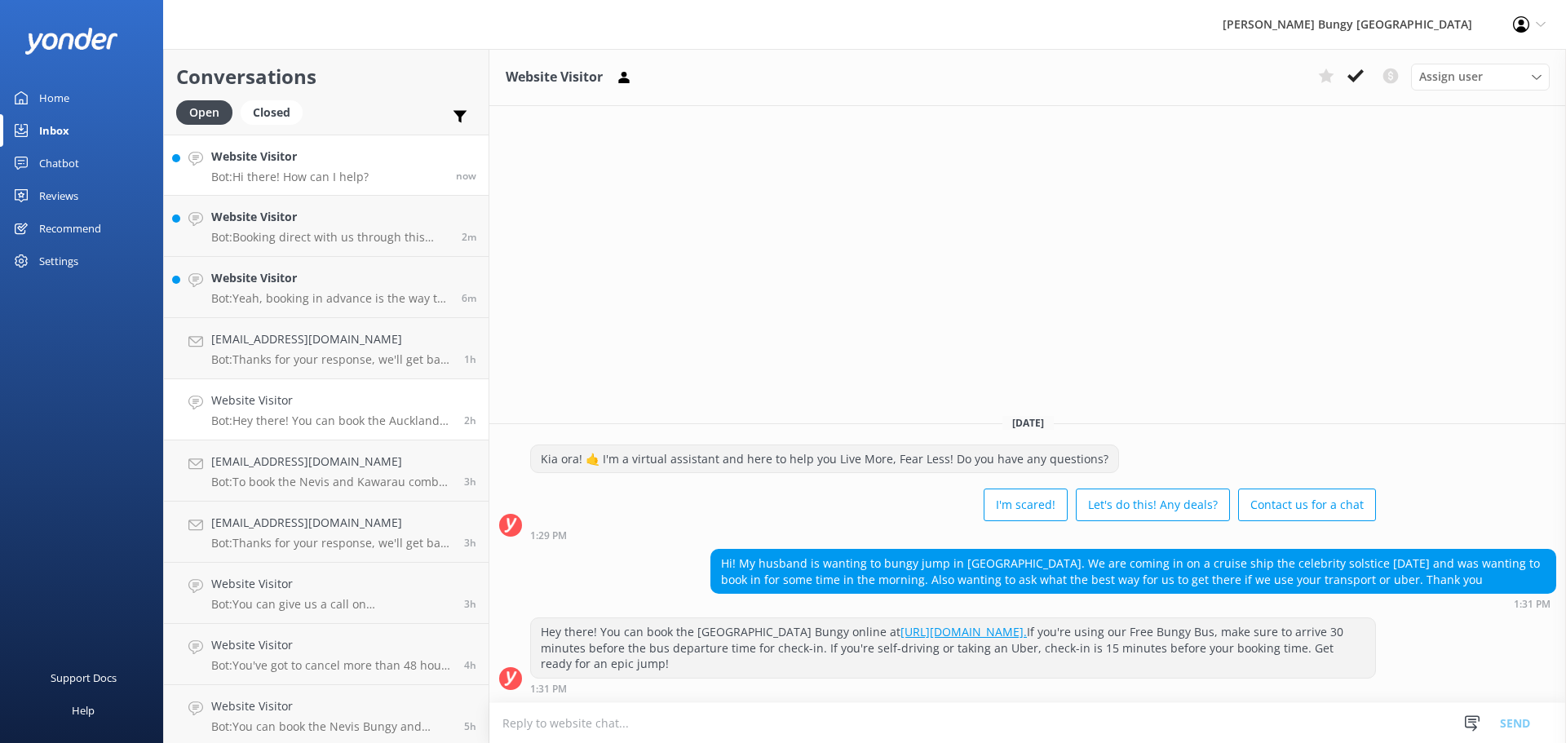
click at [391, 139] on link "Website Visitor Bot: Hi there! How can I help? now" at bounding box center [326, 165] width 325 height 61
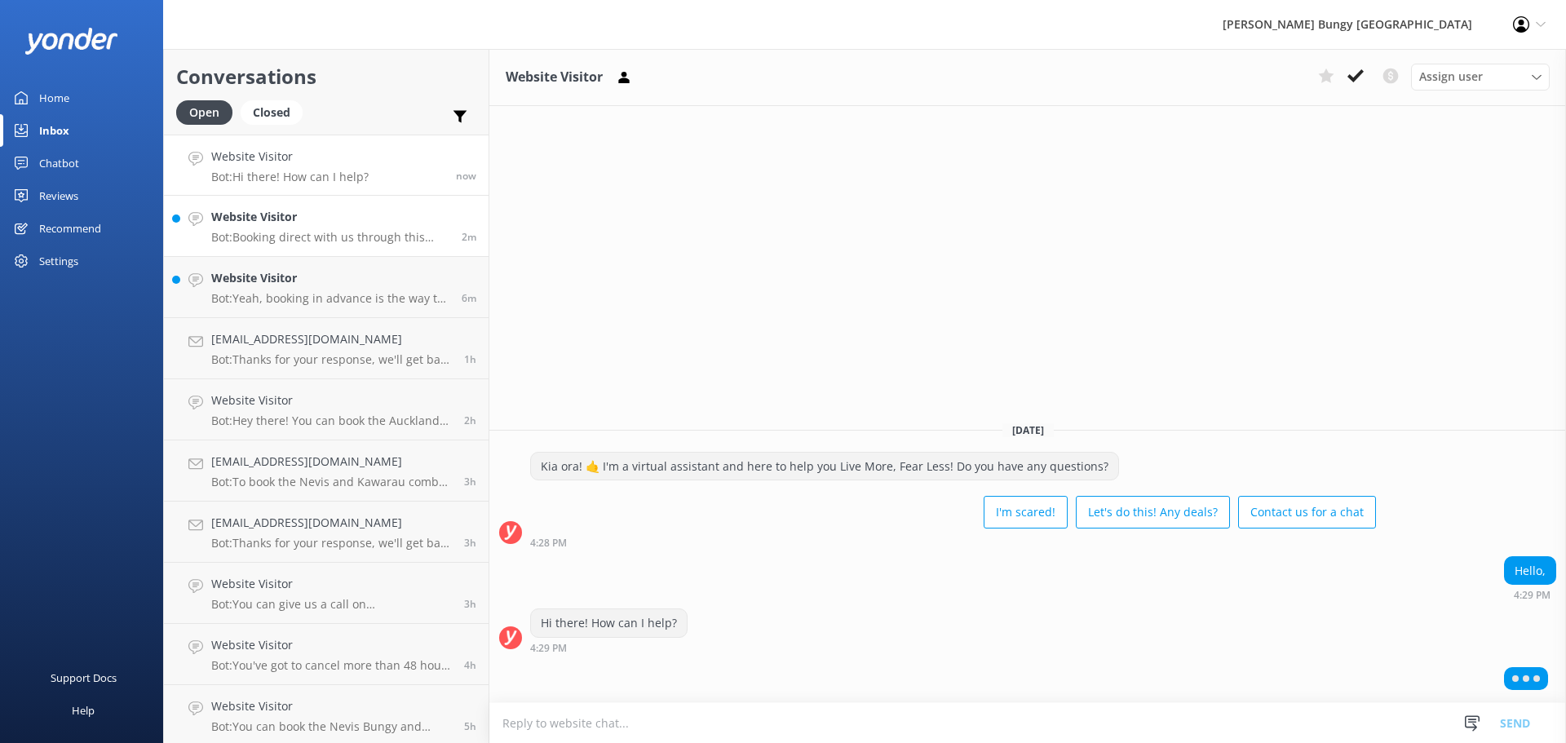
click at [298, 235] on p "Bot: Booking direct with us through this website always offers the best prices.…" at bounding box center [330, 237] width 238 height 15
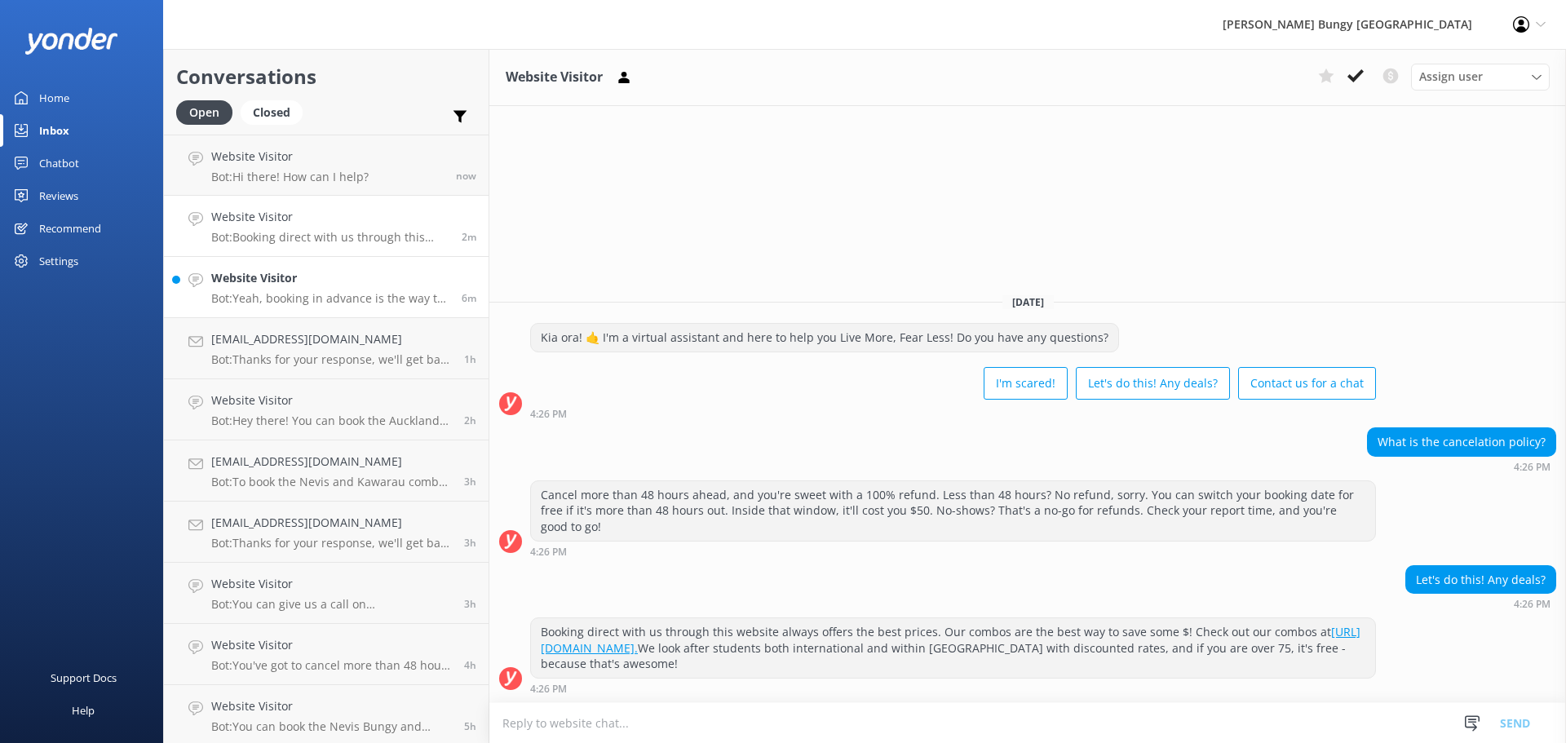
click at [370, 285] on h4 "Website Visitor" at bounding box center [330, 278] width 238 height 18
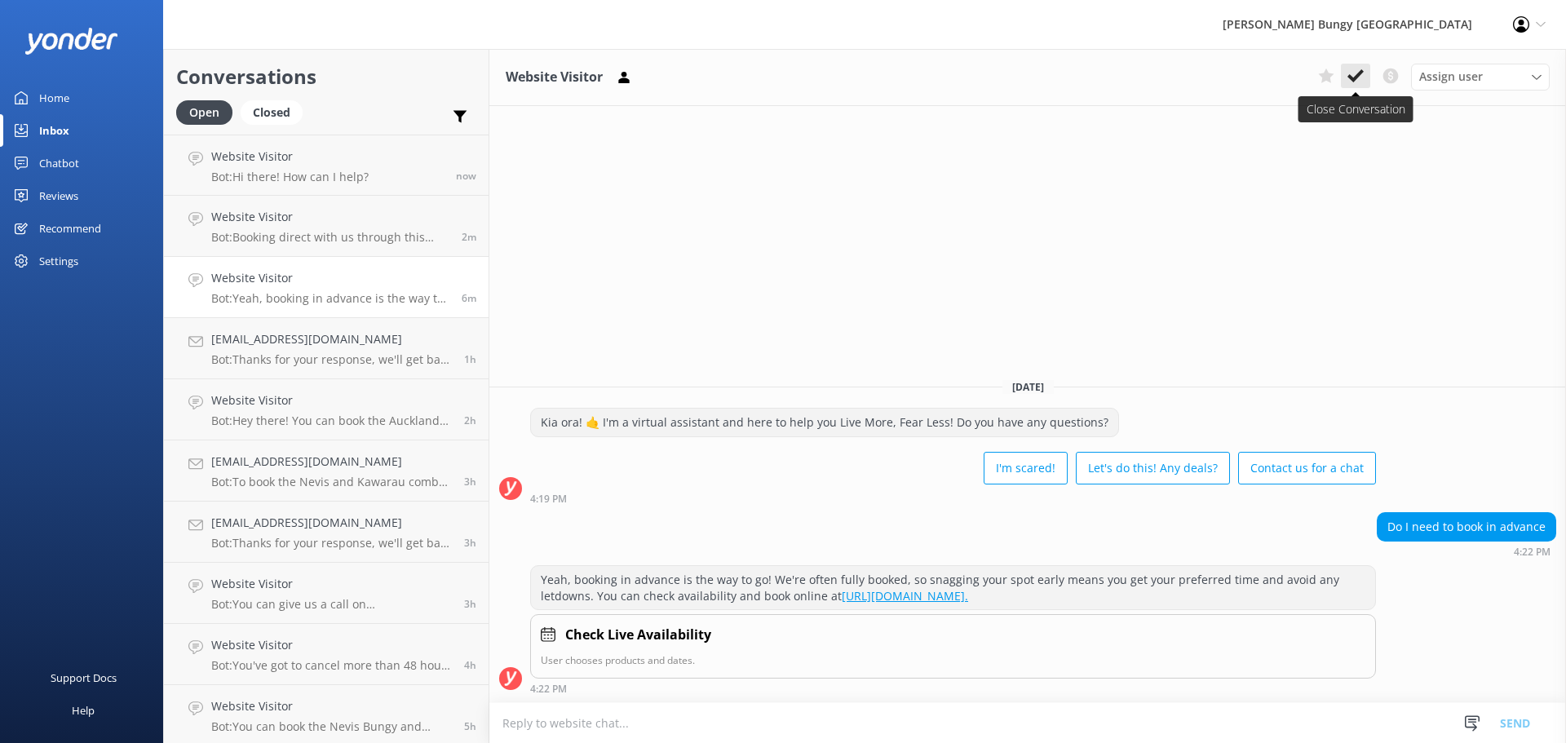
click at [1360, 78] on icon at bounding box center [1355, 76] width 16 height 16
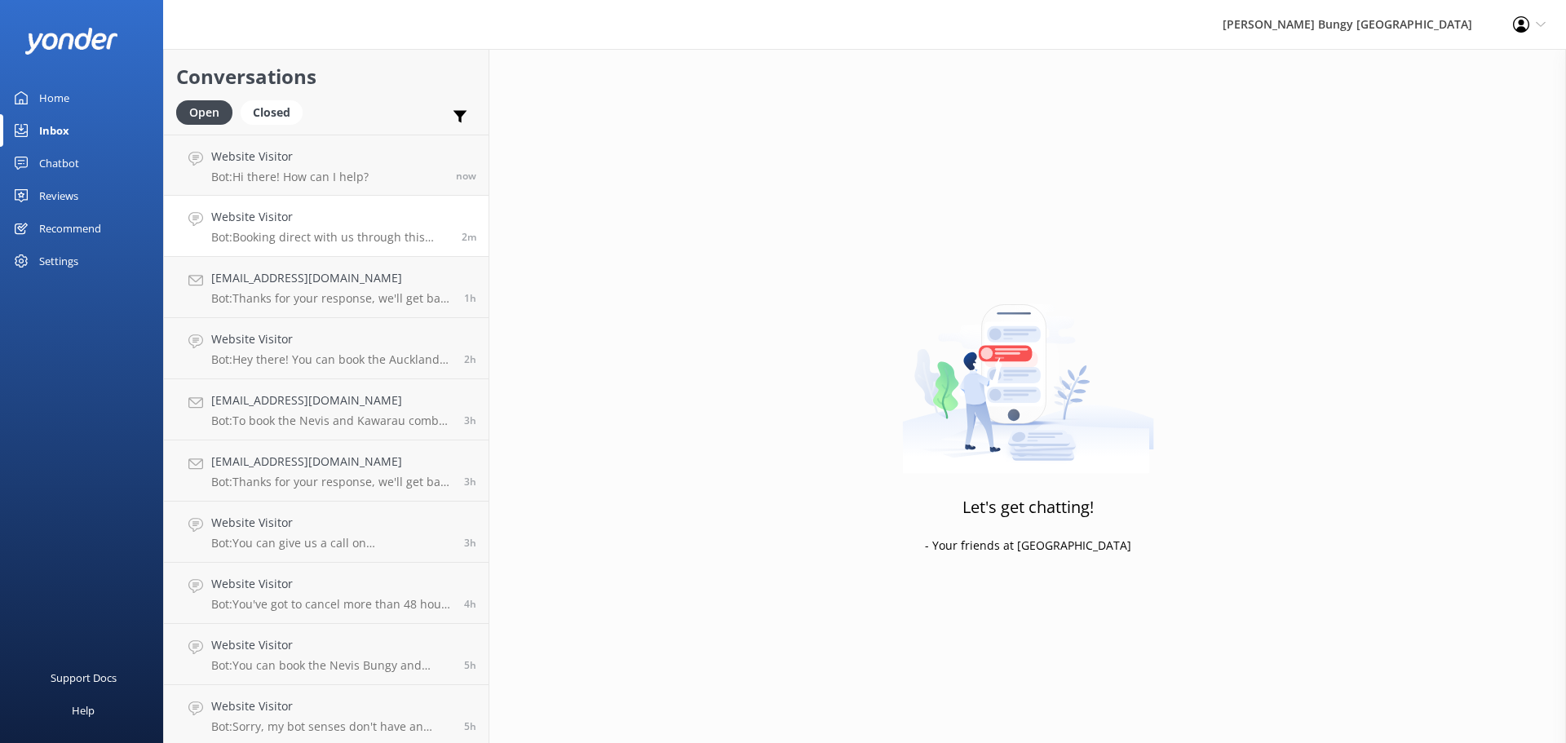
click at [268, 227] on div "Website Visitor Bot: Booking direct with us through this website always offers …" at bounding box center [330, 226] width 238 height 36
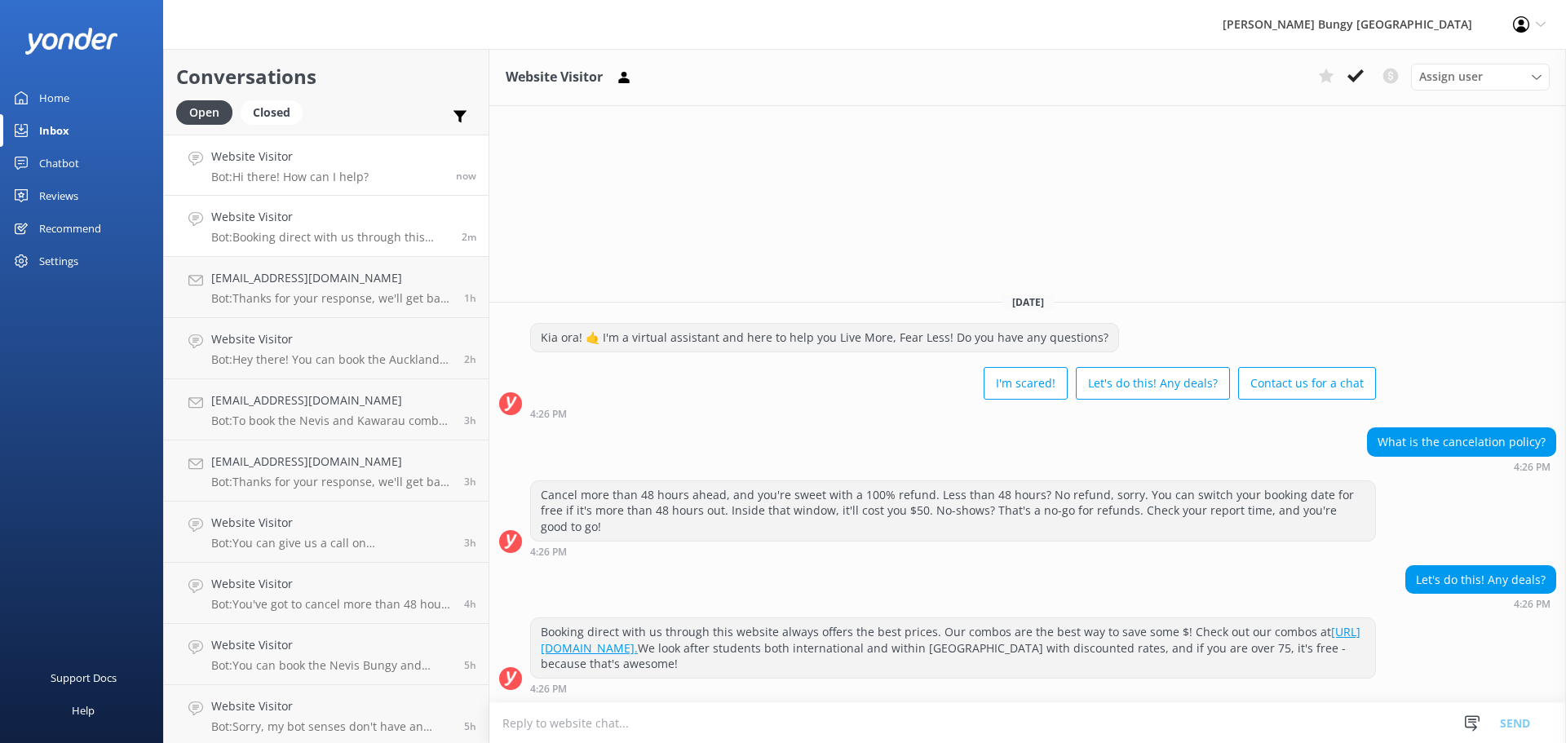
click at [340, 161] on h4 "Website Visitor" at bounding box center [289, 157] width 157 height 18
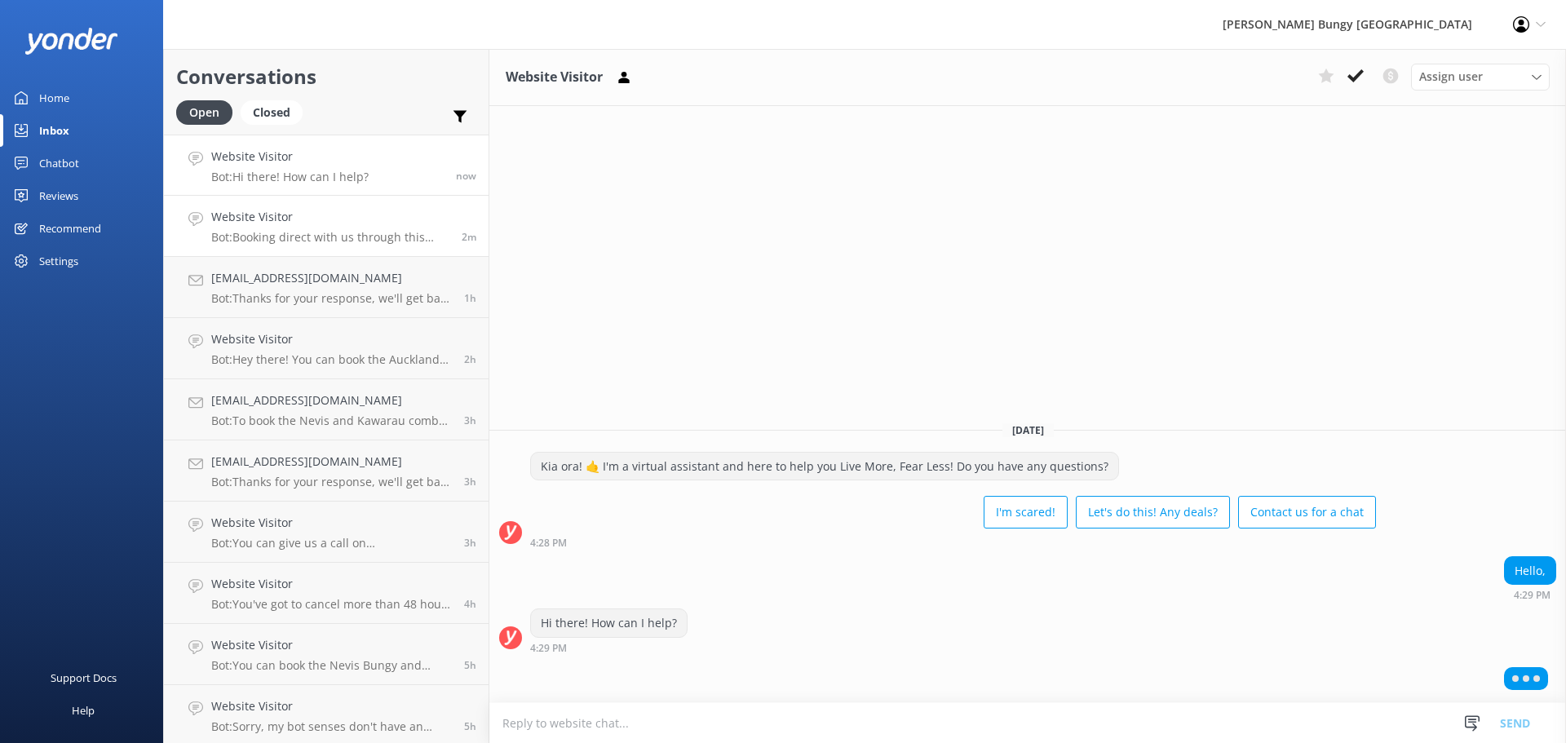
click at [383, 230] on p "Bot: Booking direct with us through this website always offers the best prices.…" at bounding box center [330, 237] width 238 height 15
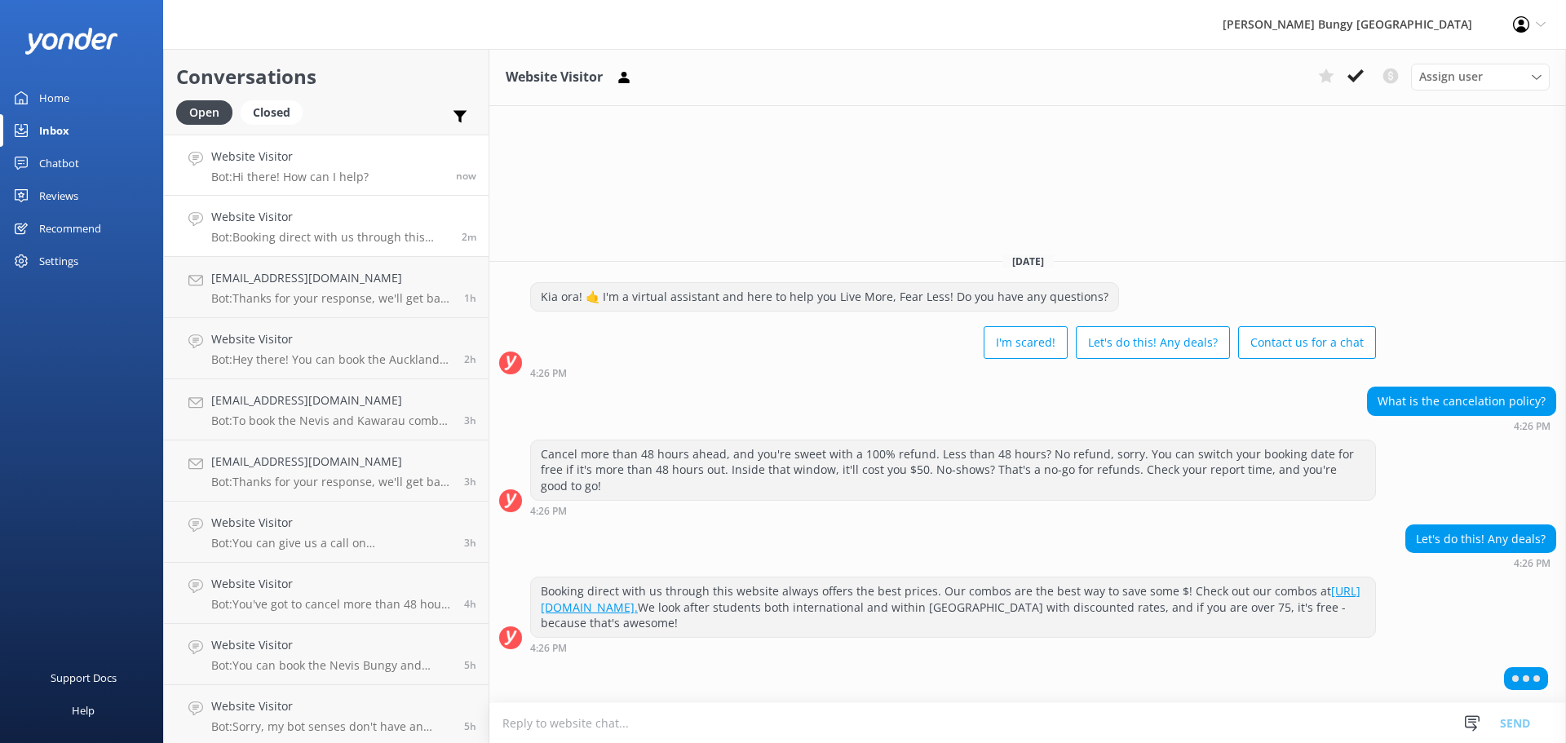
click at [350, 166] on div "Website Visitor Bot: Hi there! How can I help?" at bounding box center [289, 165] width 157 height 35
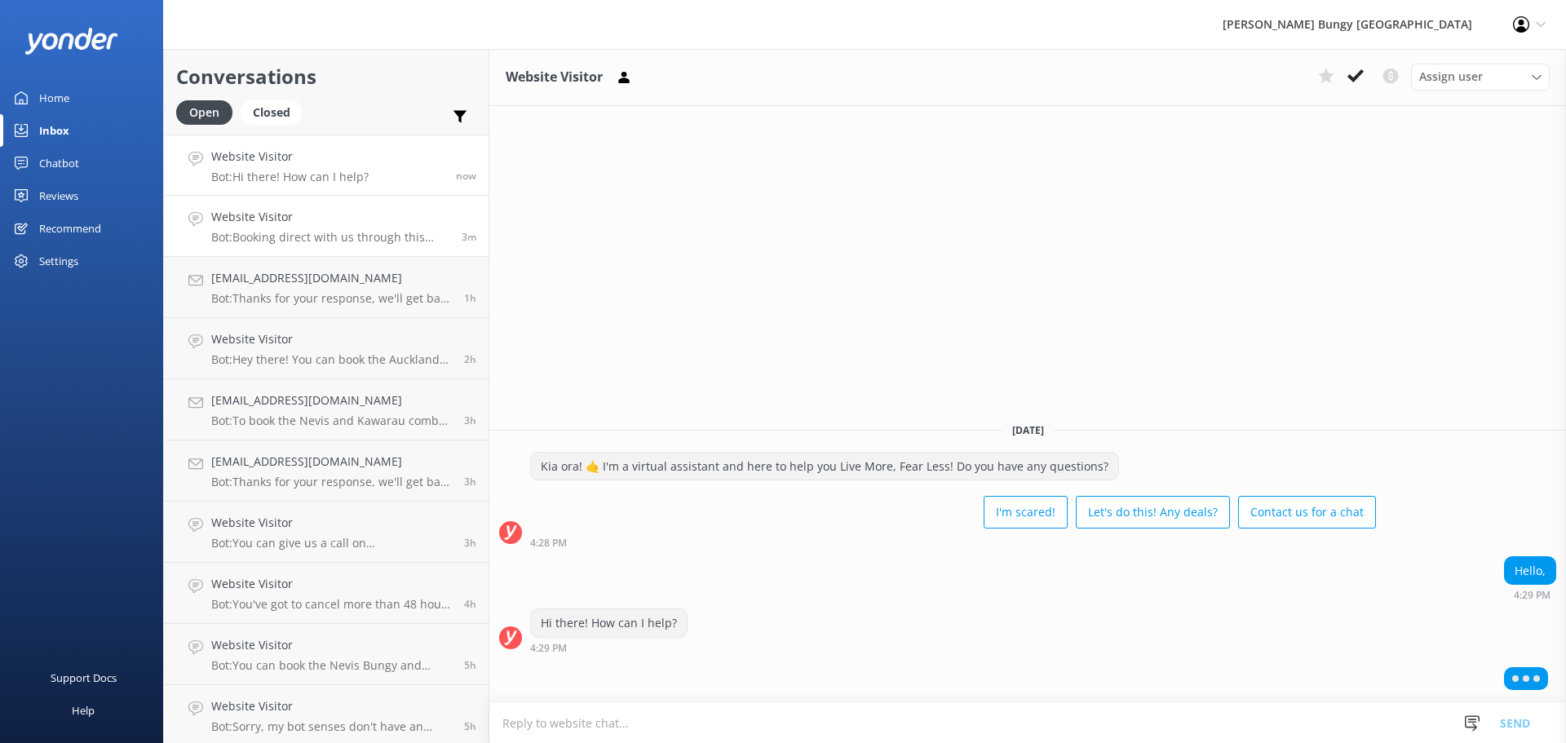
click at [404, 236] on p "Bot: Booking direct with us through this website always offers the best prices.…" at bounding box center [330, 237] width 238 height 15
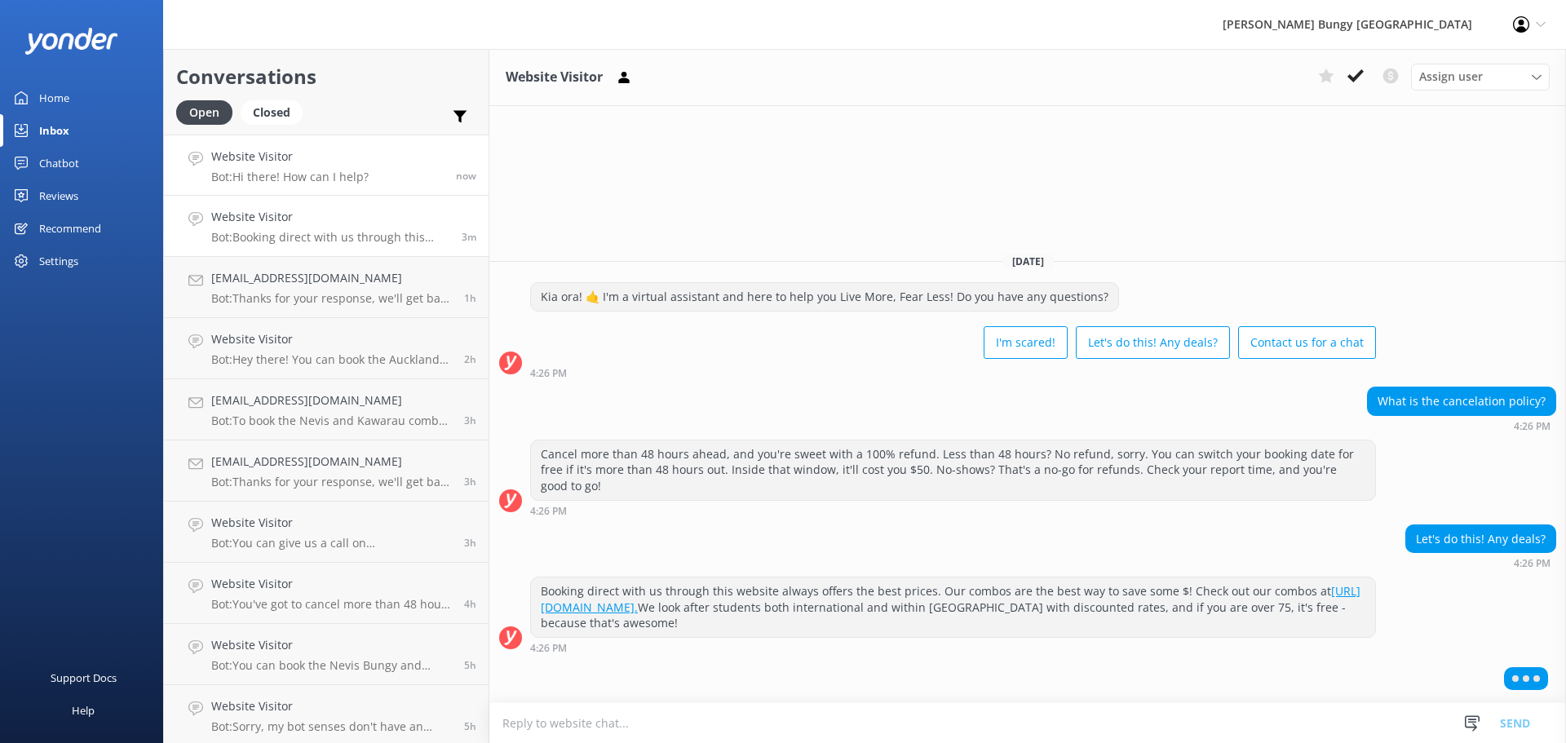
click at [351, 183] on p "Bot: Hi there! How can I help?" at bounding box center [289, 177] width 157 height 15
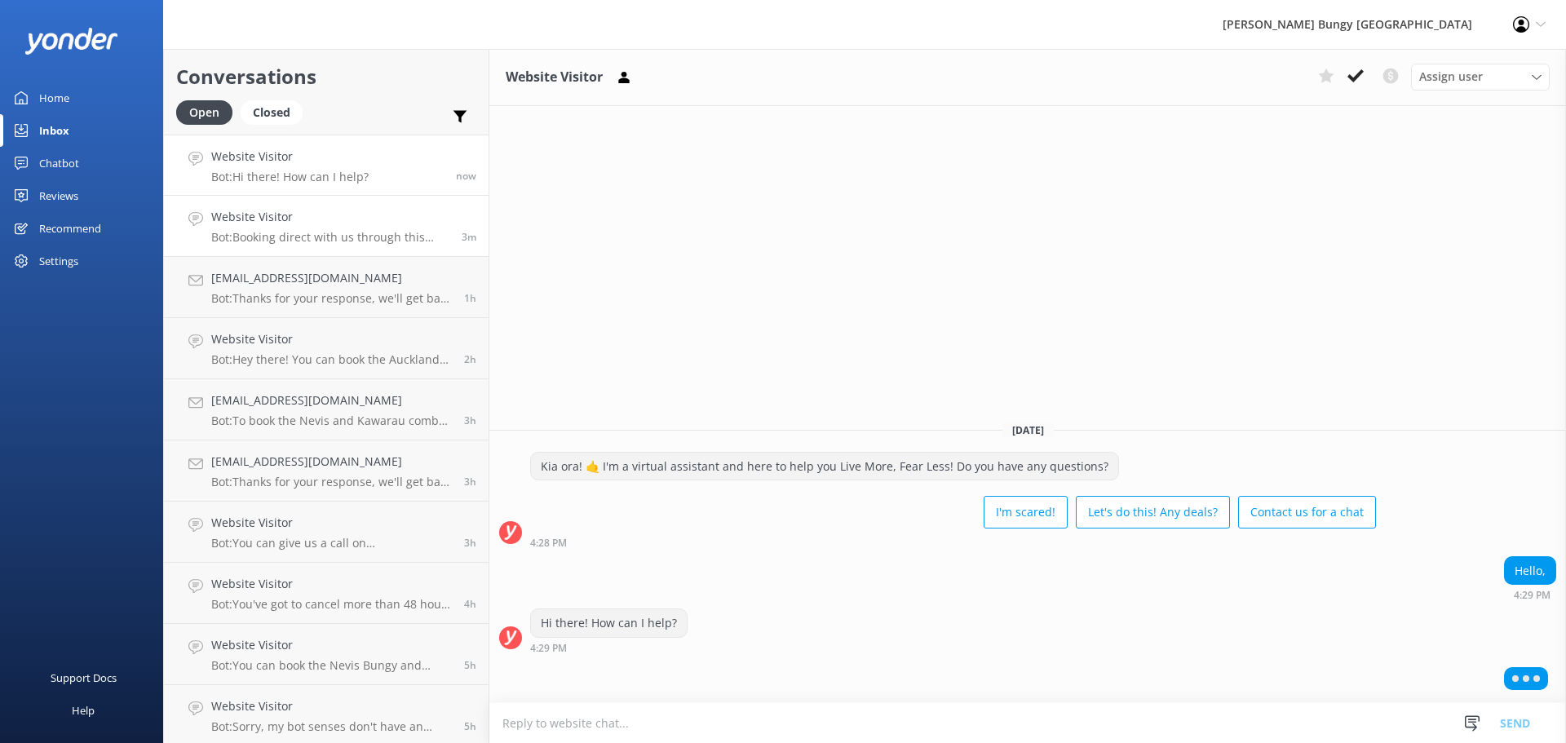
click at [386, 229] on div "Website Visitor Bot: Booking direct with us through this website always offers …" at bounding box center [330, 226] width 238 height 36
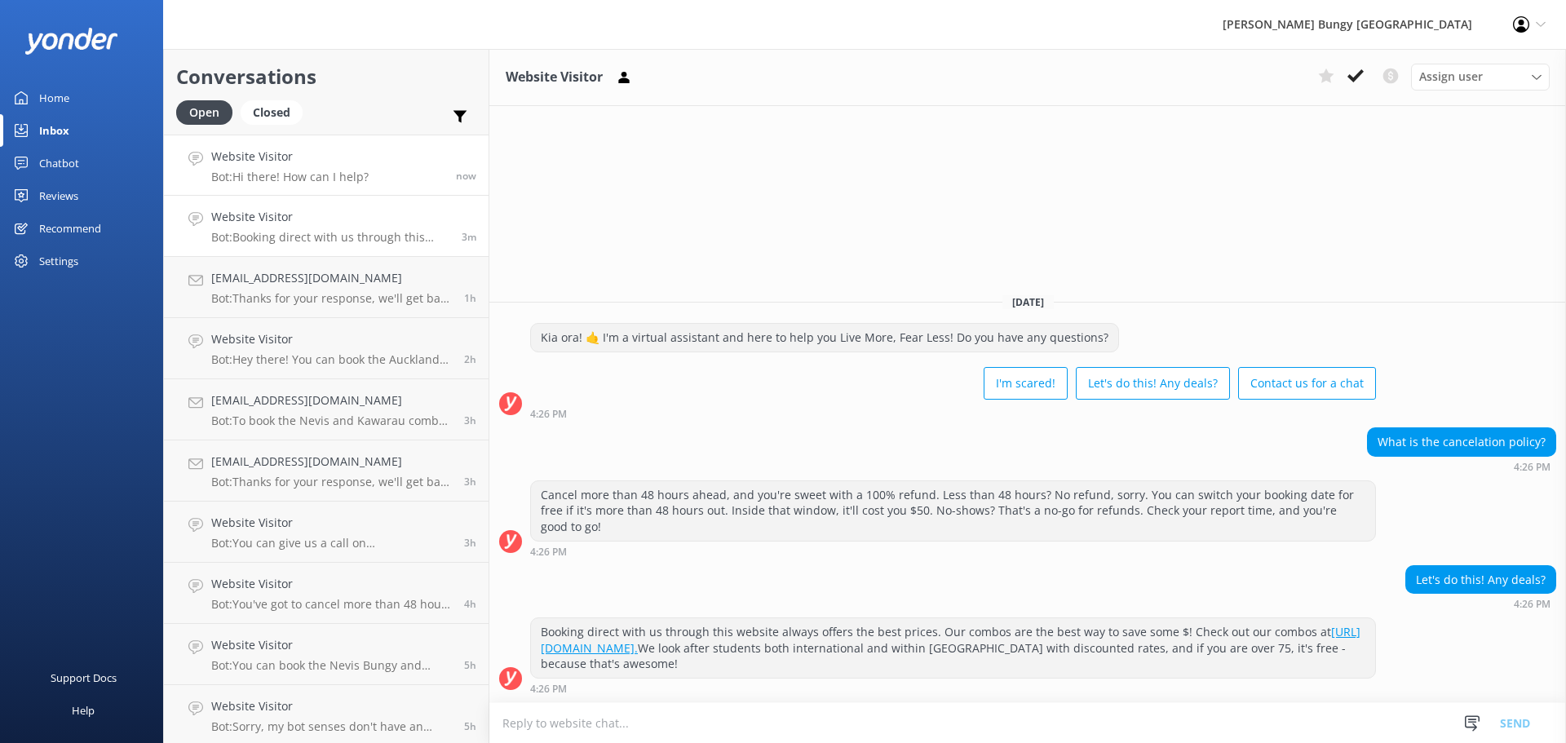
click at [370, 187] on link "Website Visitor Bot: Hi there! How can I help? now" at bounding box center [326, 165] width 325 height 61
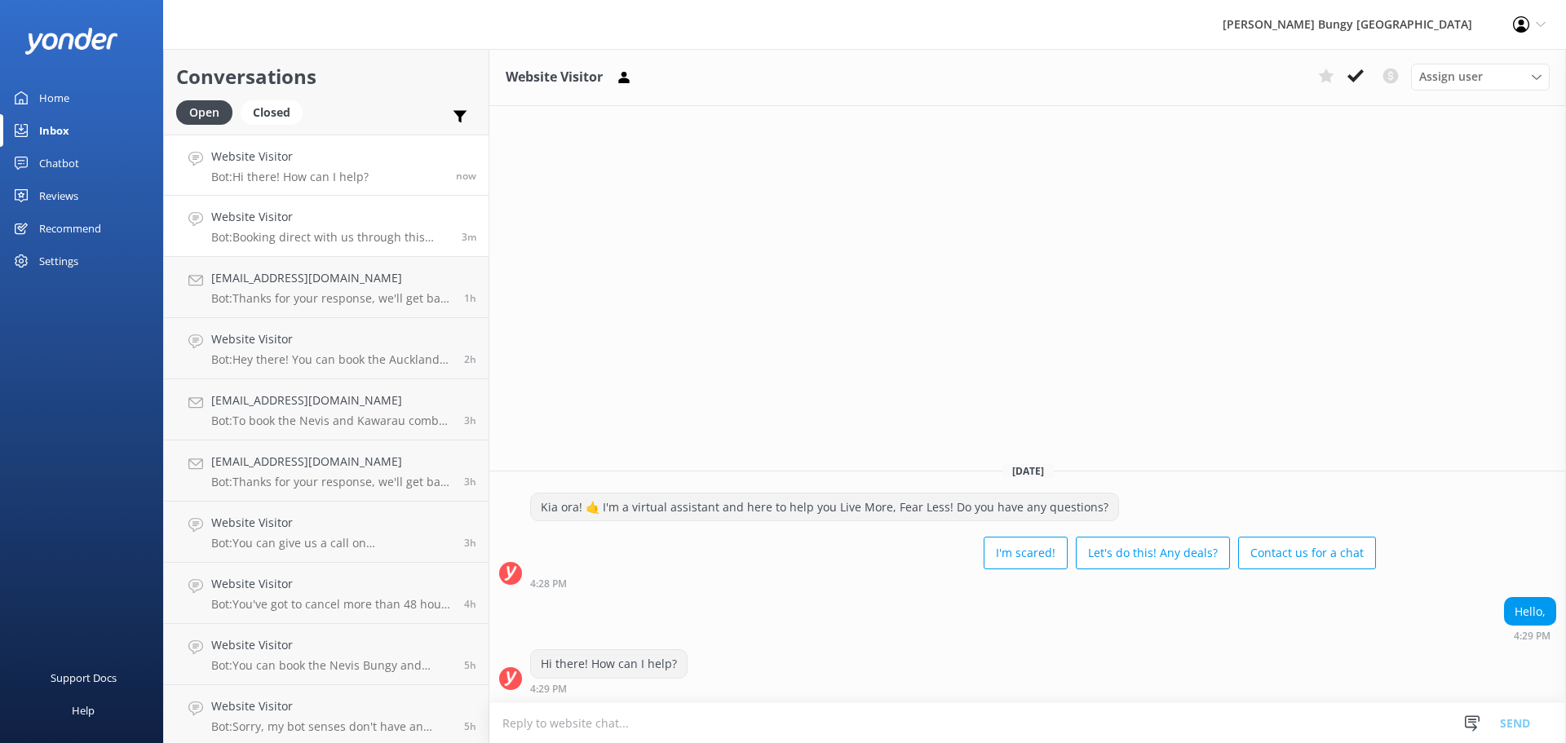
click at [377, 229] on div "Website Visitor Bot: Booking direct with us through this website always offers …" at bounding box center [330, 226] width 238 height 36
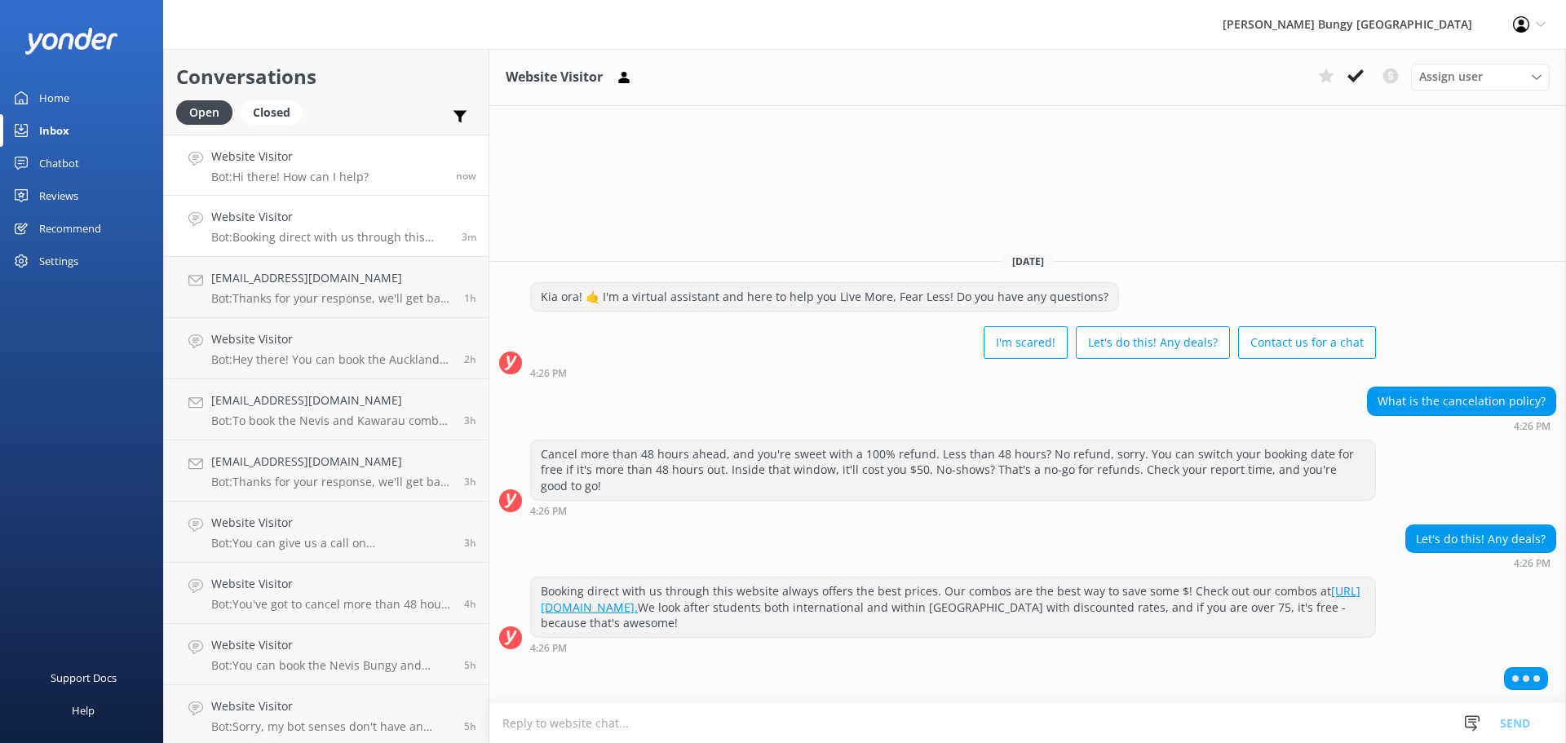
click at [351, 169] on div "Website Visitor Bot: Hi there! How can I help?" at bounding box center [289, 165] width 157 height 35
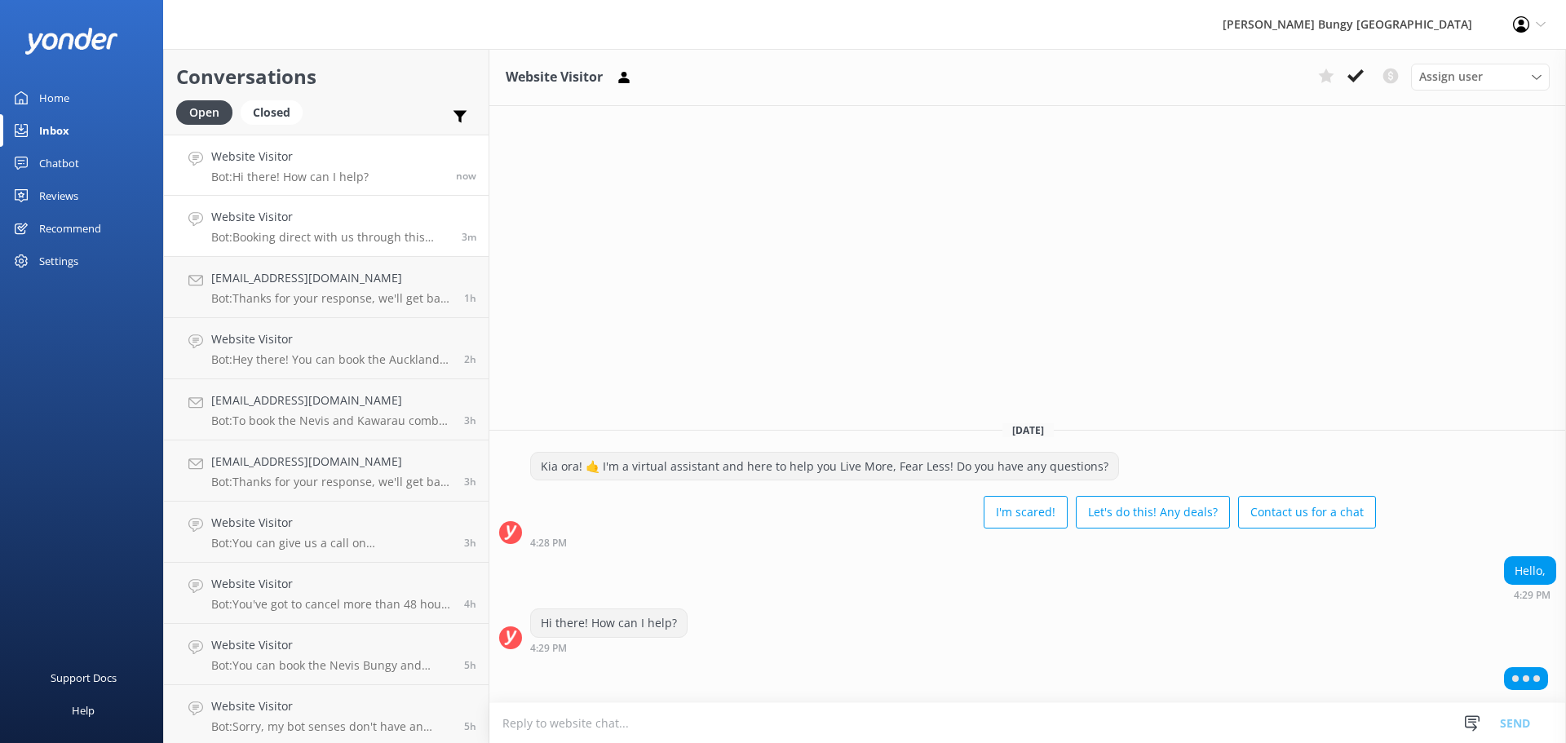
click at [362, 234] on p "Bot: Booking direct with us through this website always offers the best prices.…" at bounding box center [330, 237] width 238 height 15
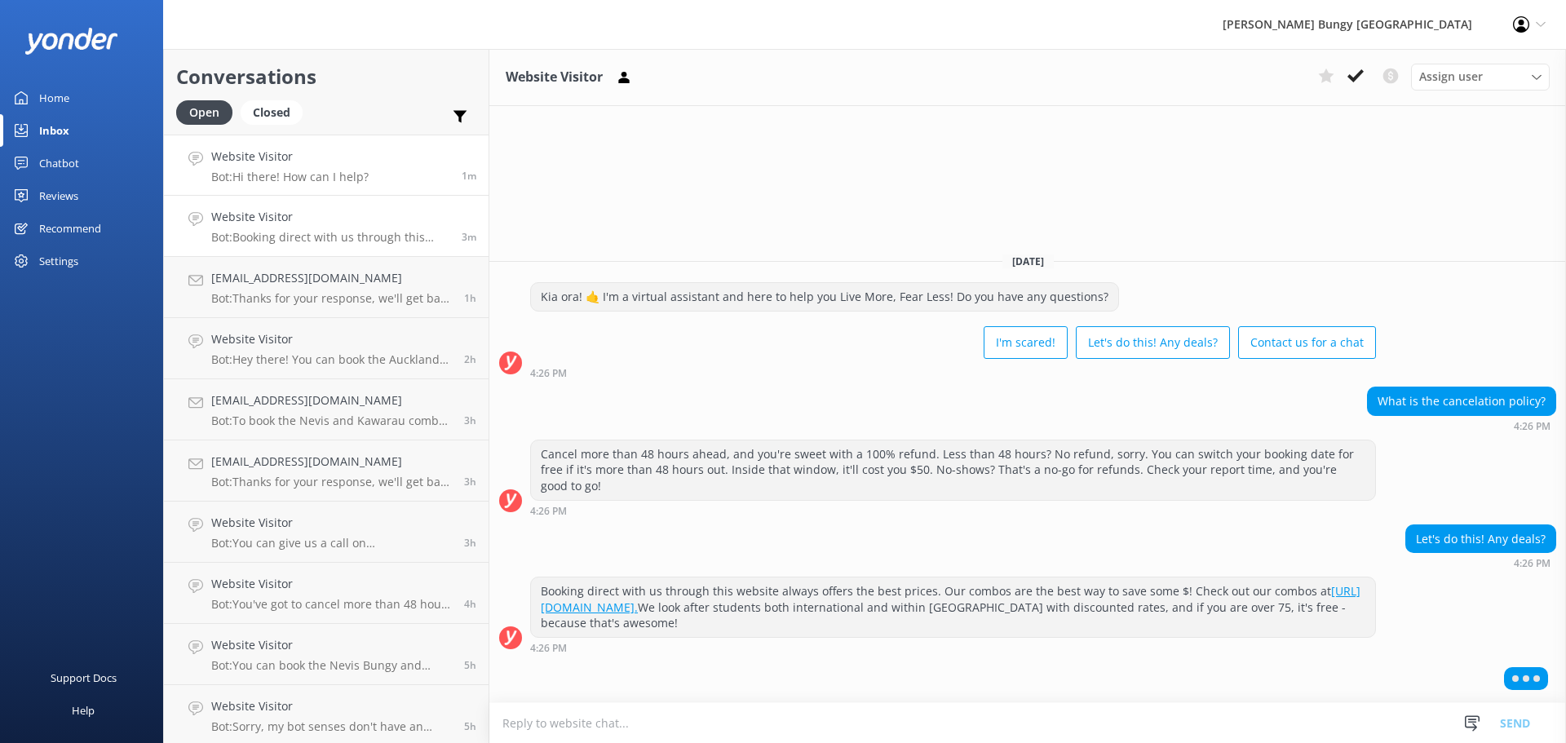
click at [352, 181] on p "Bot: Hi there! How can I help?" at bounding box center [289, 177] width 157 height 15
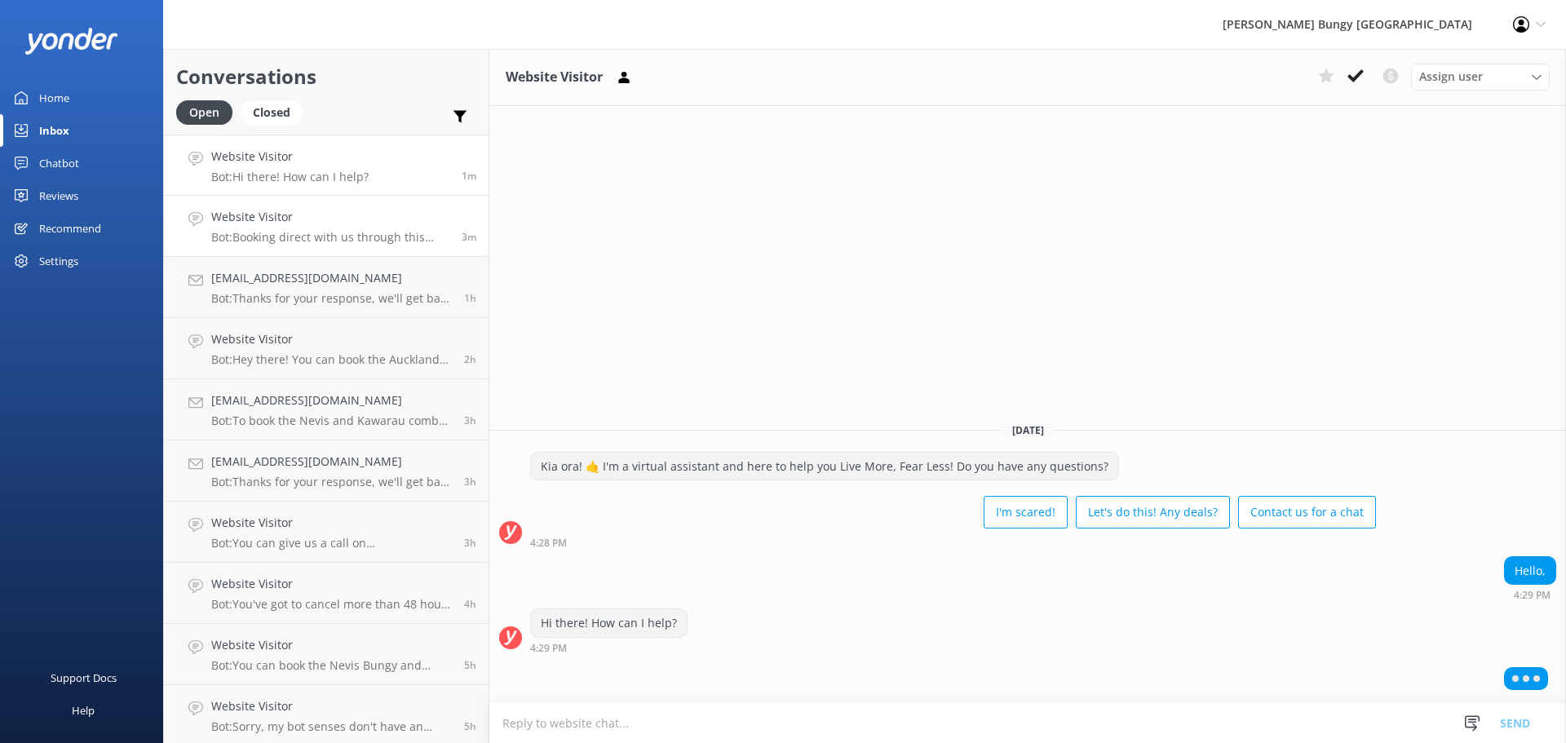
click at [366, 229] on div "Website Visitor Bot: Booking direct with us through this website always offers …" at bounding box center [330, 226] width 238 height 36
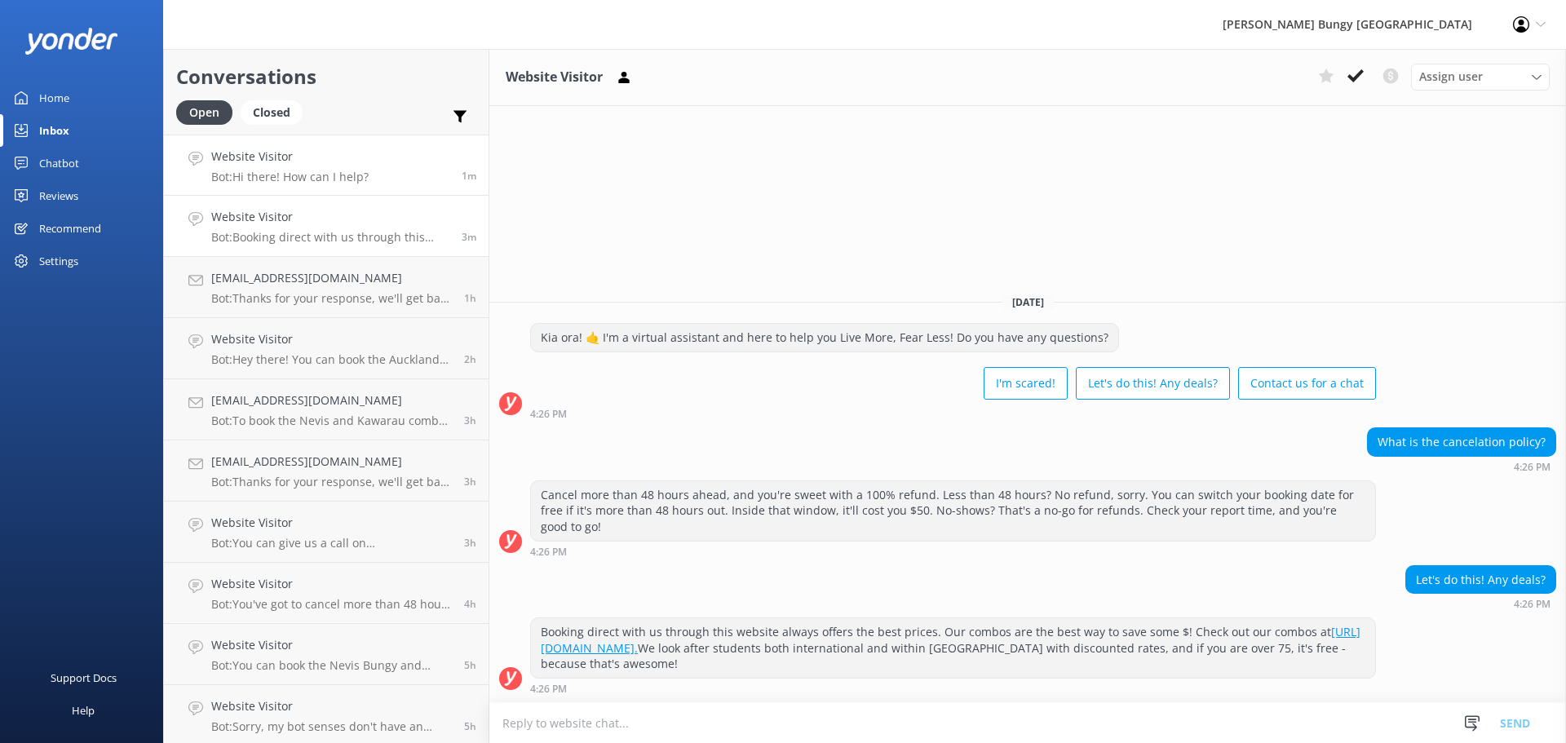
click at [364, 191] on link "Website Visitor Bot: Hi there! How can I help? 1m" at bounding box center [326, 165] width 325 height 61
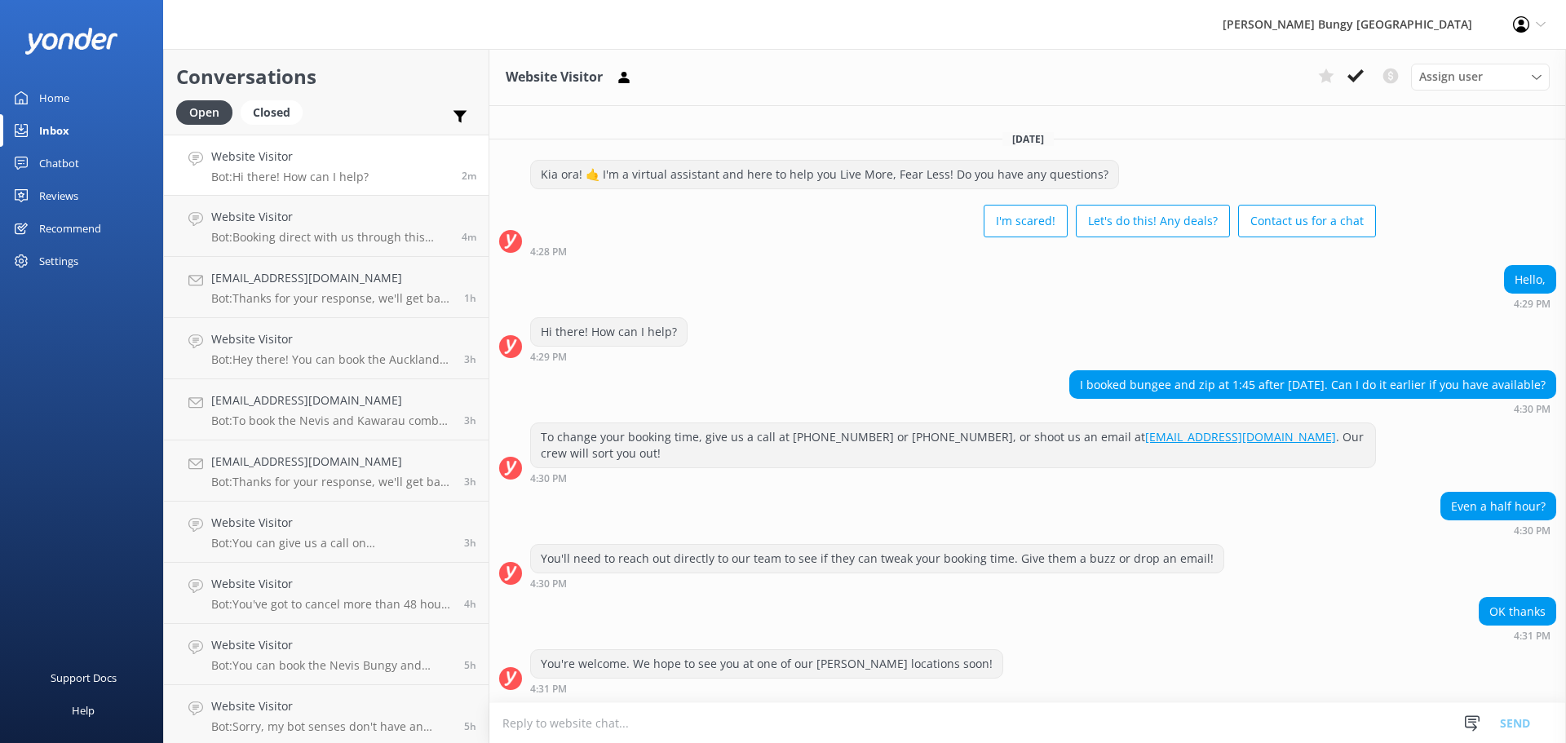
click at [394, 184] on link "Website Visitor Bot: Hi there! How can I help? 2m" at bounding box center [326, 165] width 325 height 61
click at [373, 253] on link "Website Visitor Bot: Booking direct with us through this website always offers …" at bounding box center [326, 226] width 325 height 61
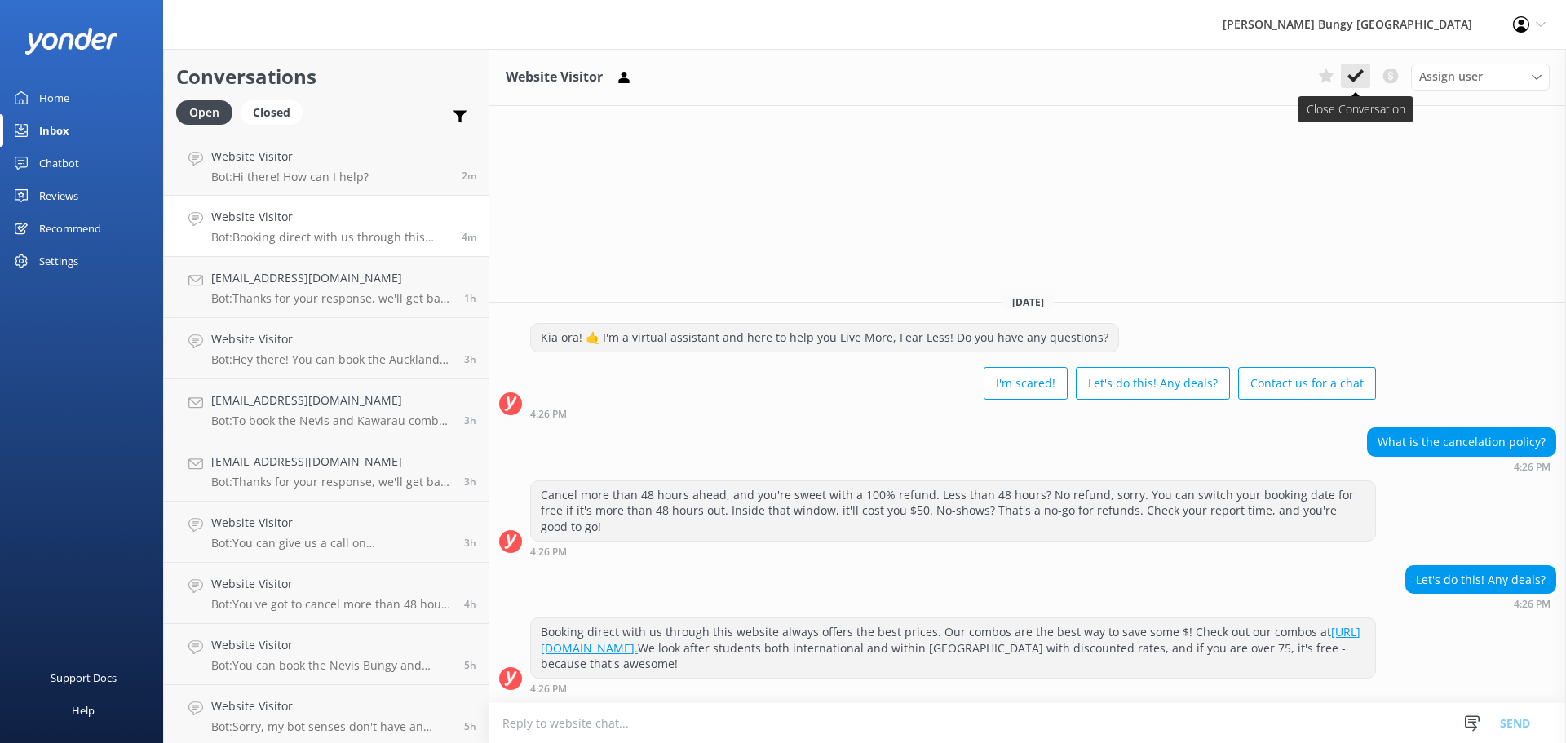
click at [1356, 83] on icon at bounding box center [1355, 76] width 16 height 16
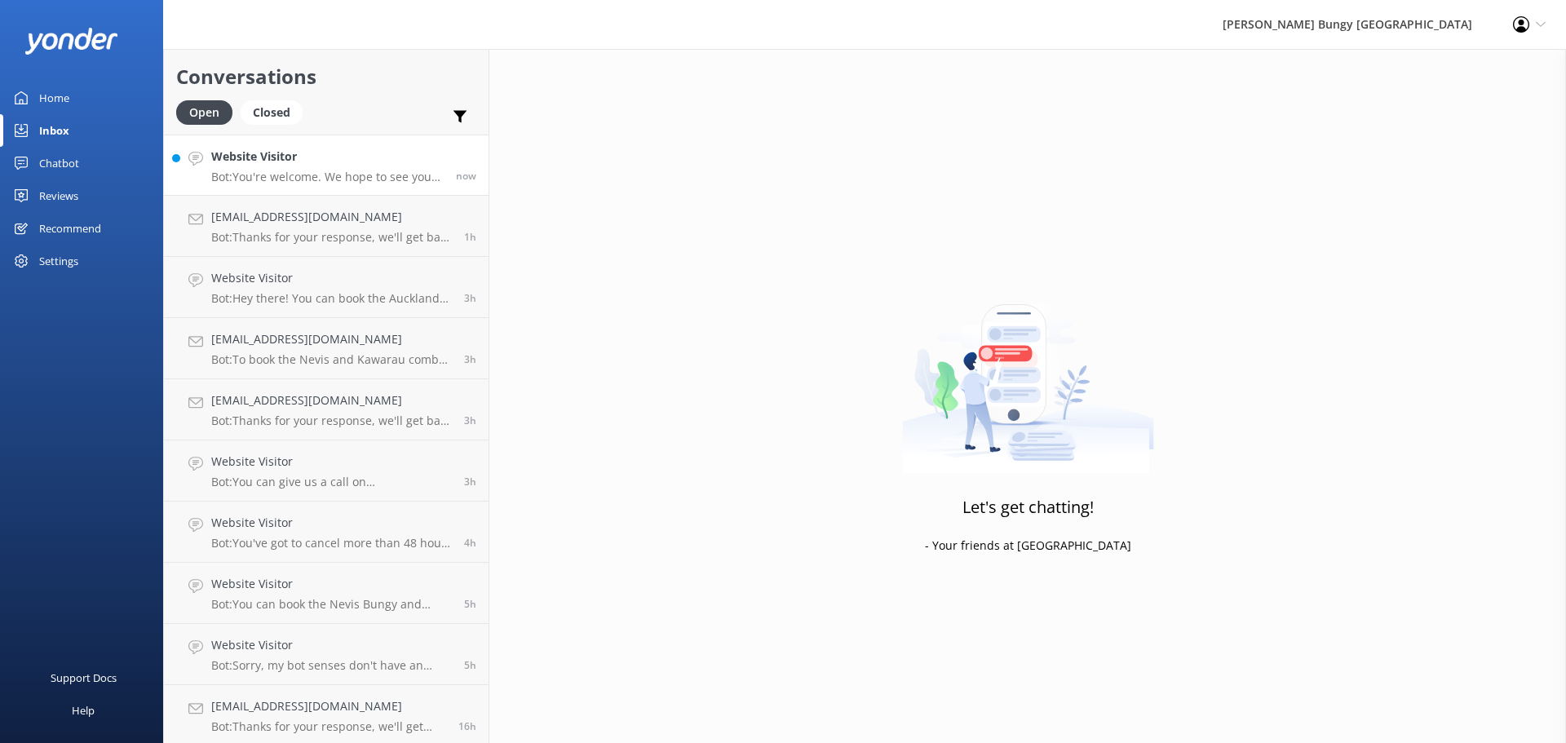
click at [327, 182] on p "Bot: You're welcome. We hope to see you at one of our [PERSON_NAME] locations s…" at bounding box center [327, 177] width 232 height 15
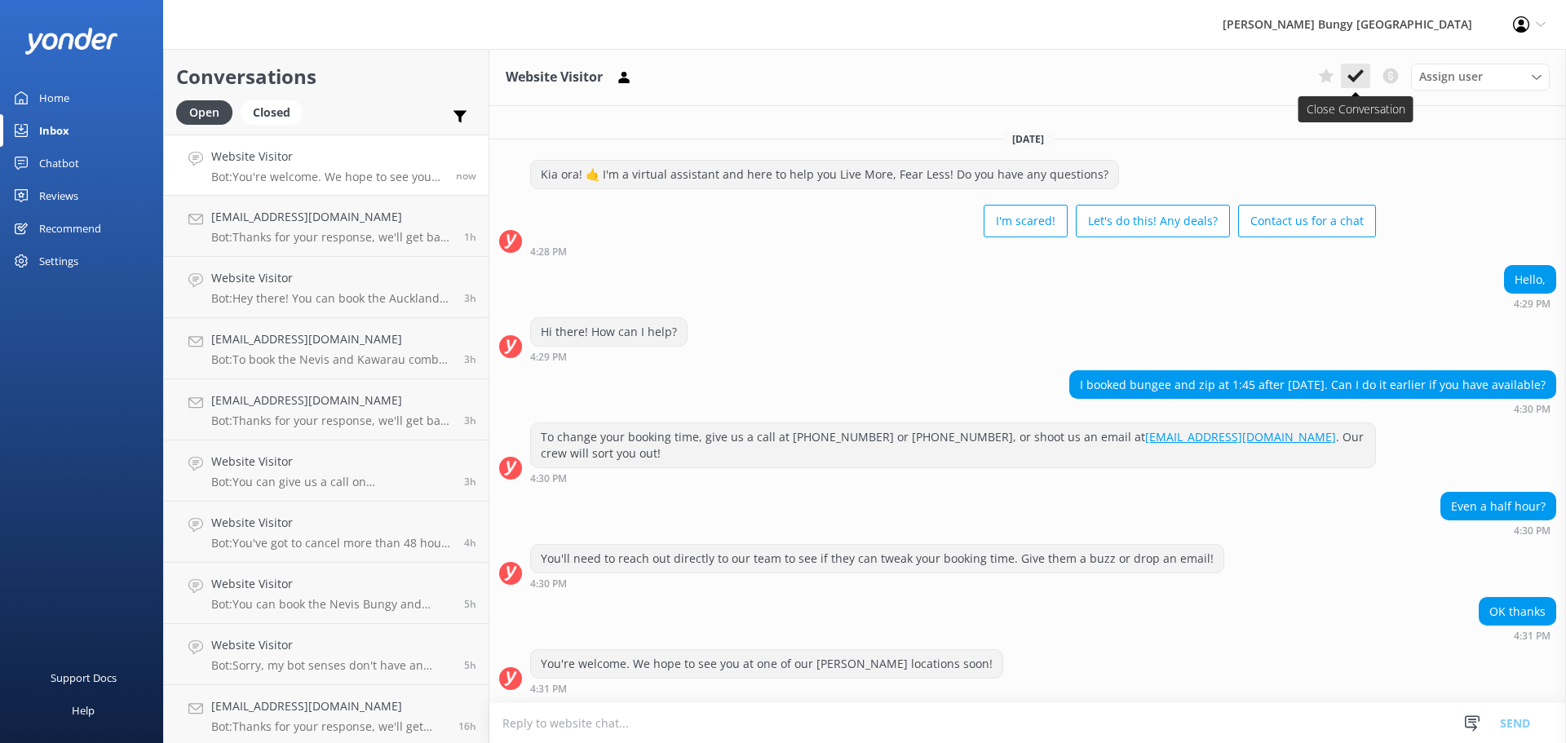
click at [1354, 66] on button at bounding box center [1354, 76] width 29 height 24
